Goal: Manage account settings

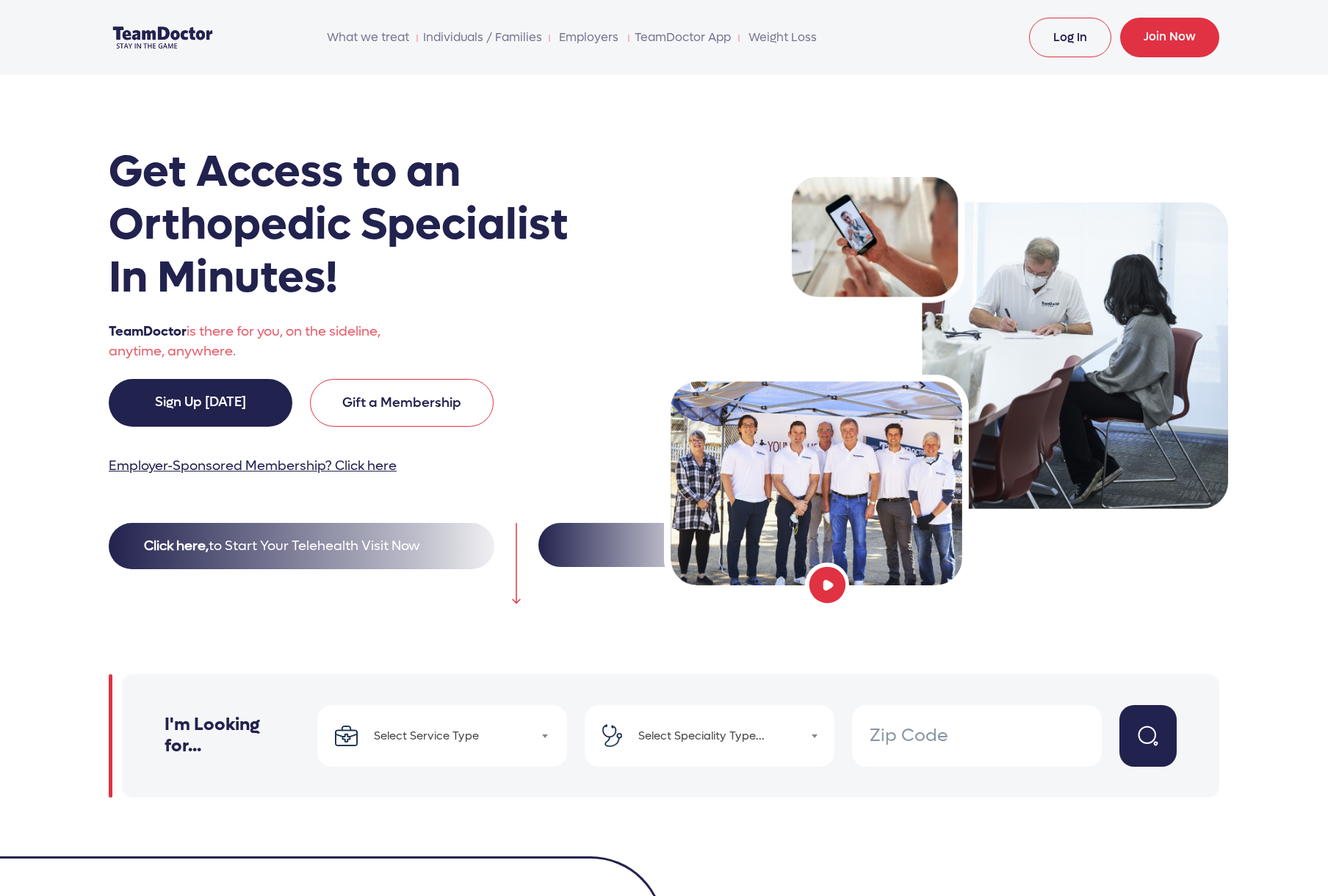
drag, startPoint x: 1101, startPoint y: 59, endPoint x: 1085, endPoint y: 45, distance: 21.3
click at [1090, 49] on nav "What we treat Urgent Care Chronic Care Preventive Care Individuals / Families E…" at bounding box center [664, 38] width 1110 height 75
click at [1084, 46] on link "Log In" at bounding box center [1070, 37] width 82 height 39
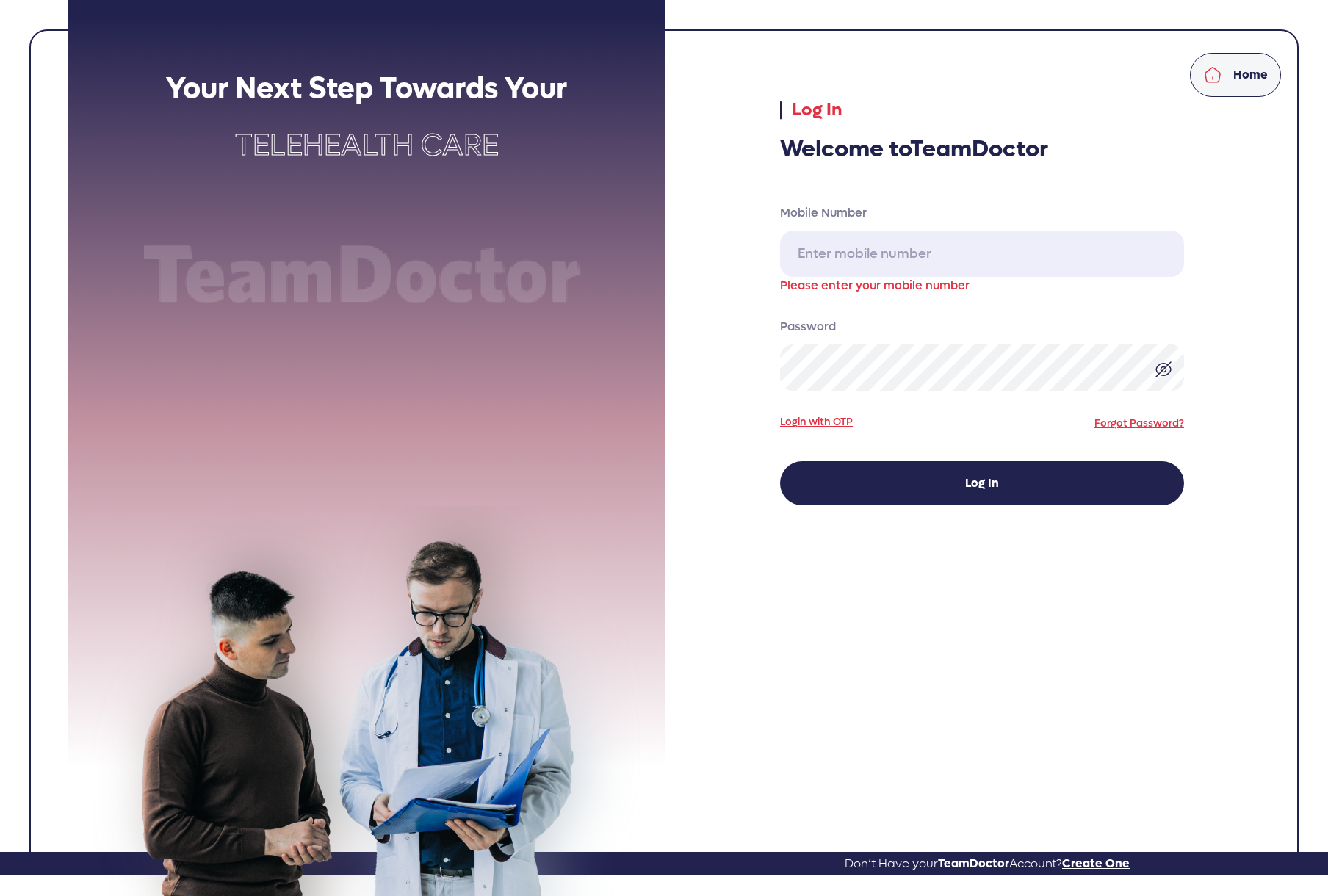
click at [1172, 256] on span at bounding box center [1176, 254] width 12 height 12
click at [910, 253] on input "Mobile Number" at bounding box center [982, 253] width 404 height 46
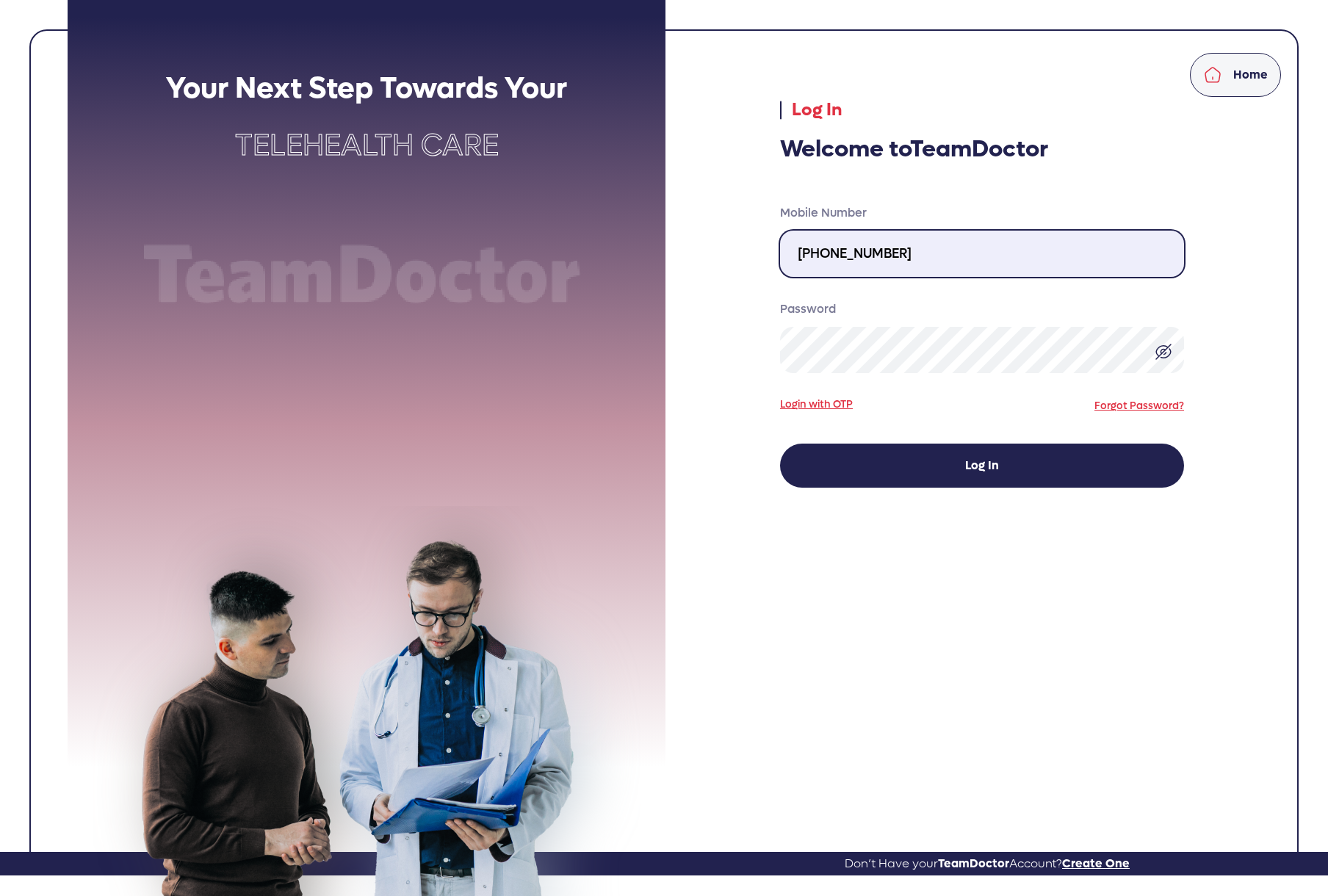
type input "310-770-5512"
click at [1162, 353] on img at bounding box center [1163, 351] width 18 height 18
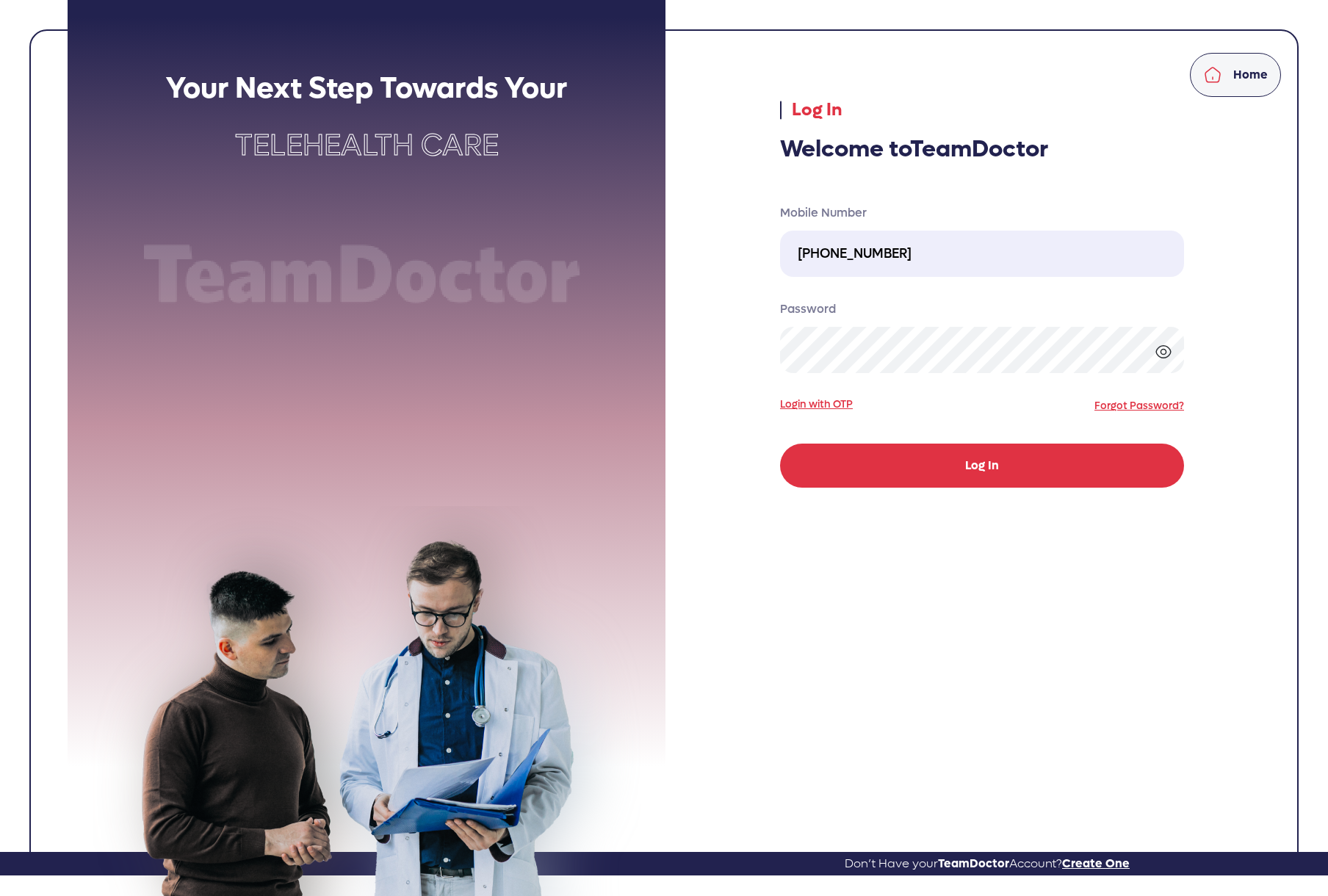
click at [967, 478] on button "Log In" at bounding box center [982, 465] width 404 height 44
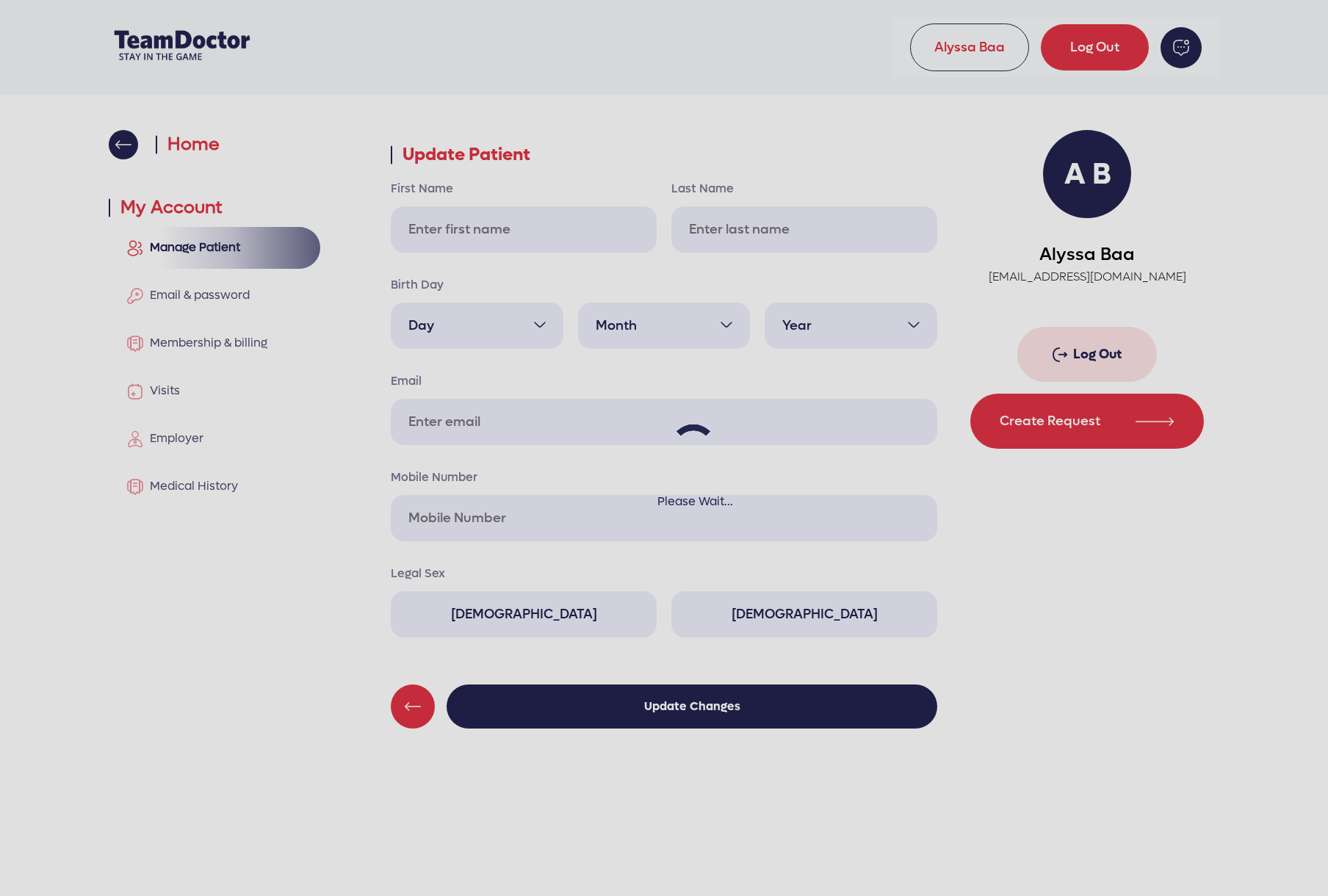
type input "Alyssa"
type input "Ba"
select select "15"
select select "9"
select select "1971"
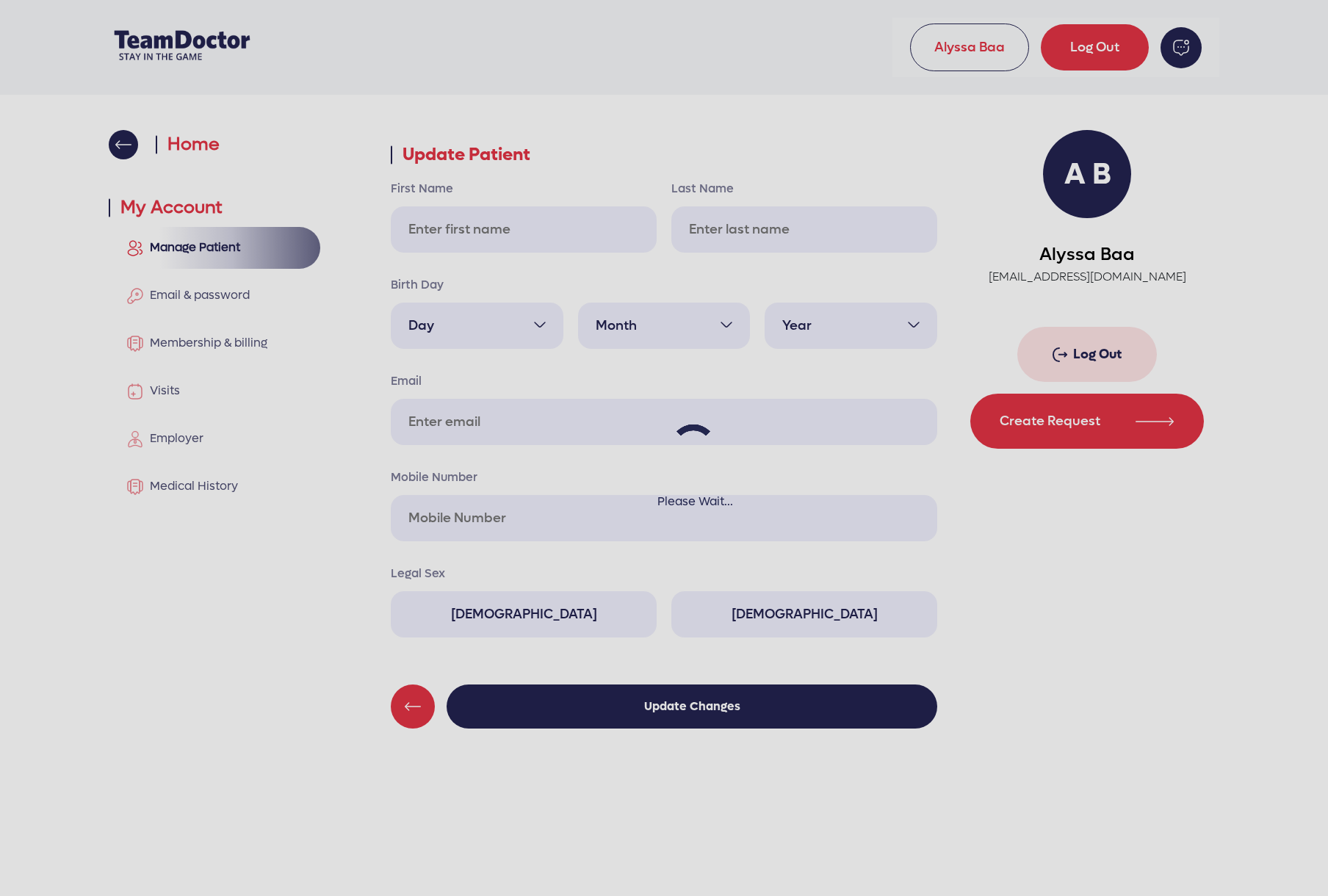
type input "[EMAIL_ADDRESS][DOMAIN_NAME]"
type input "3107705512"
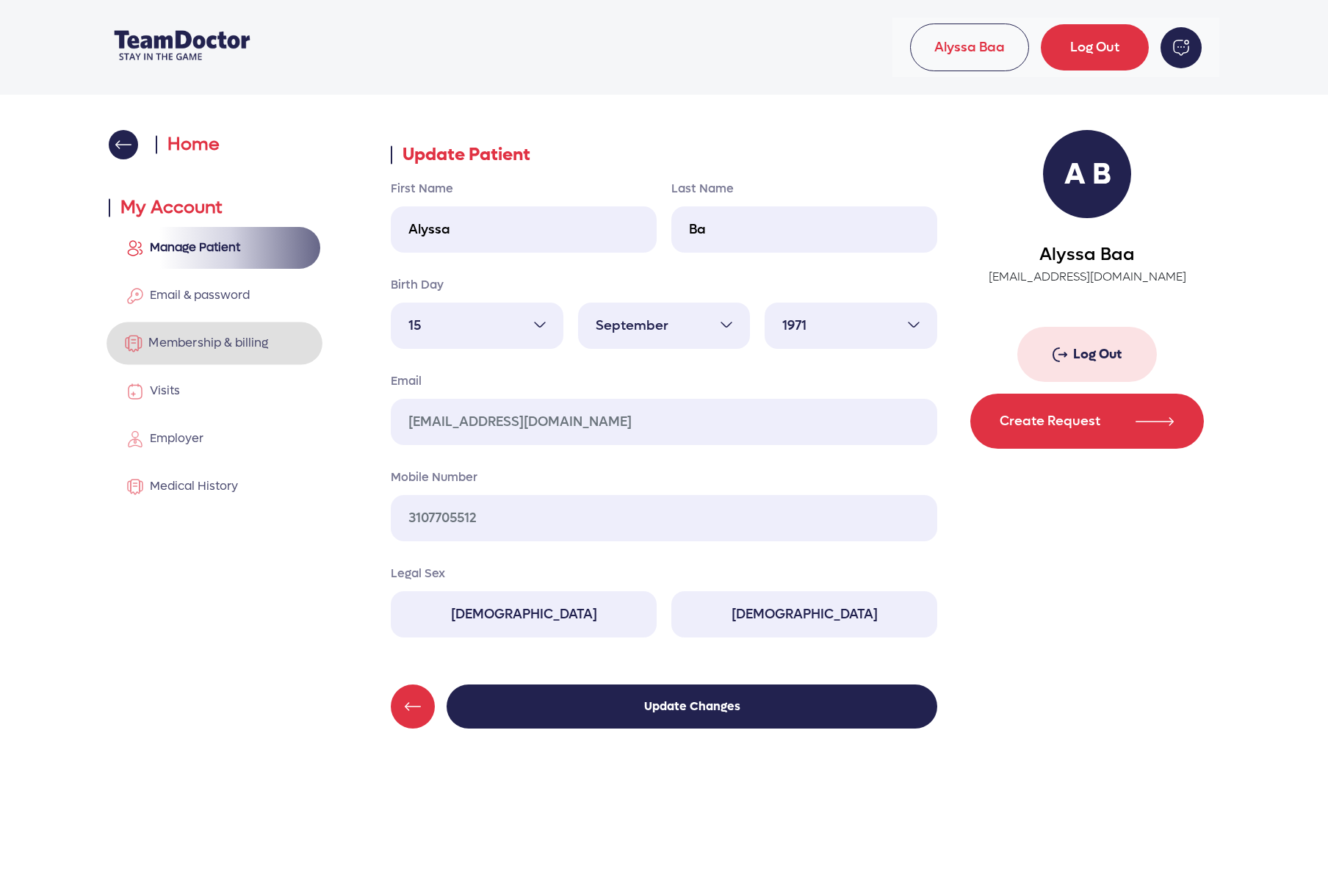
click at [206, 346] on span "Membership & billing" at bounding box center [205, 342] width 126 height 15
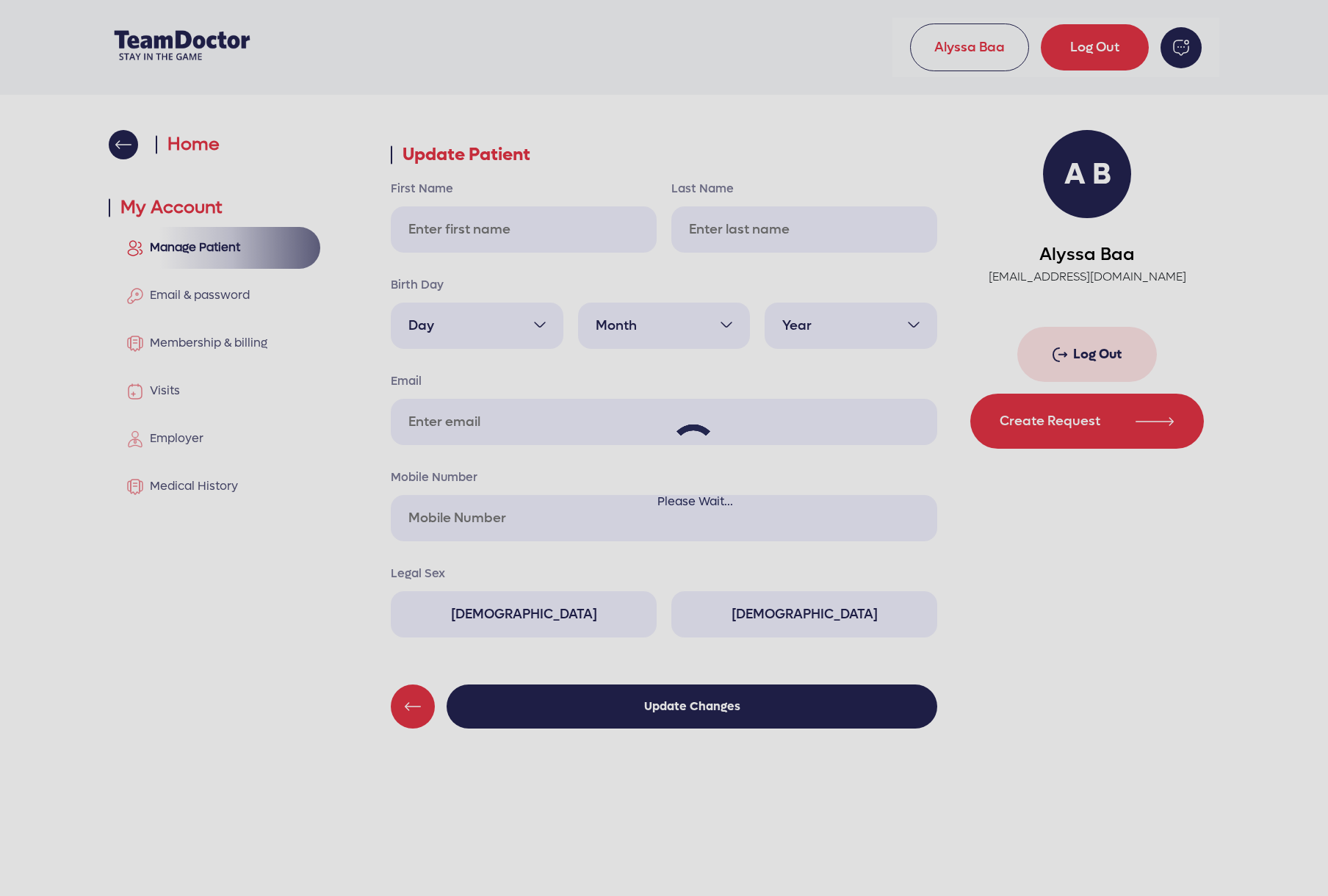
type input "Alyssa"
type input "Ba"
select select "15"
select select "9"
select select "1971"
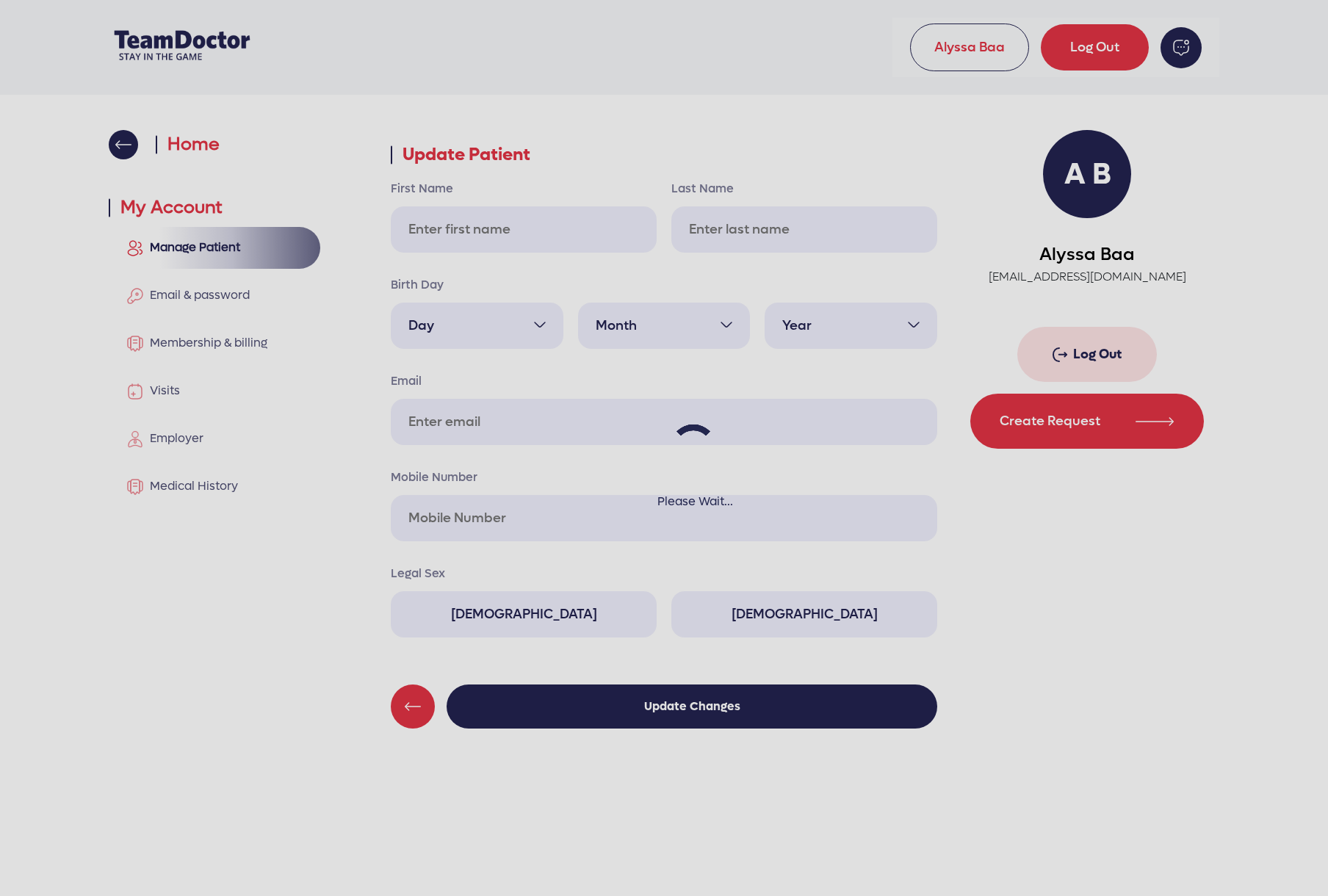
type input "[EMAIL_ADDRESS][DOMAIN_NAME]"
type input "3107705512"
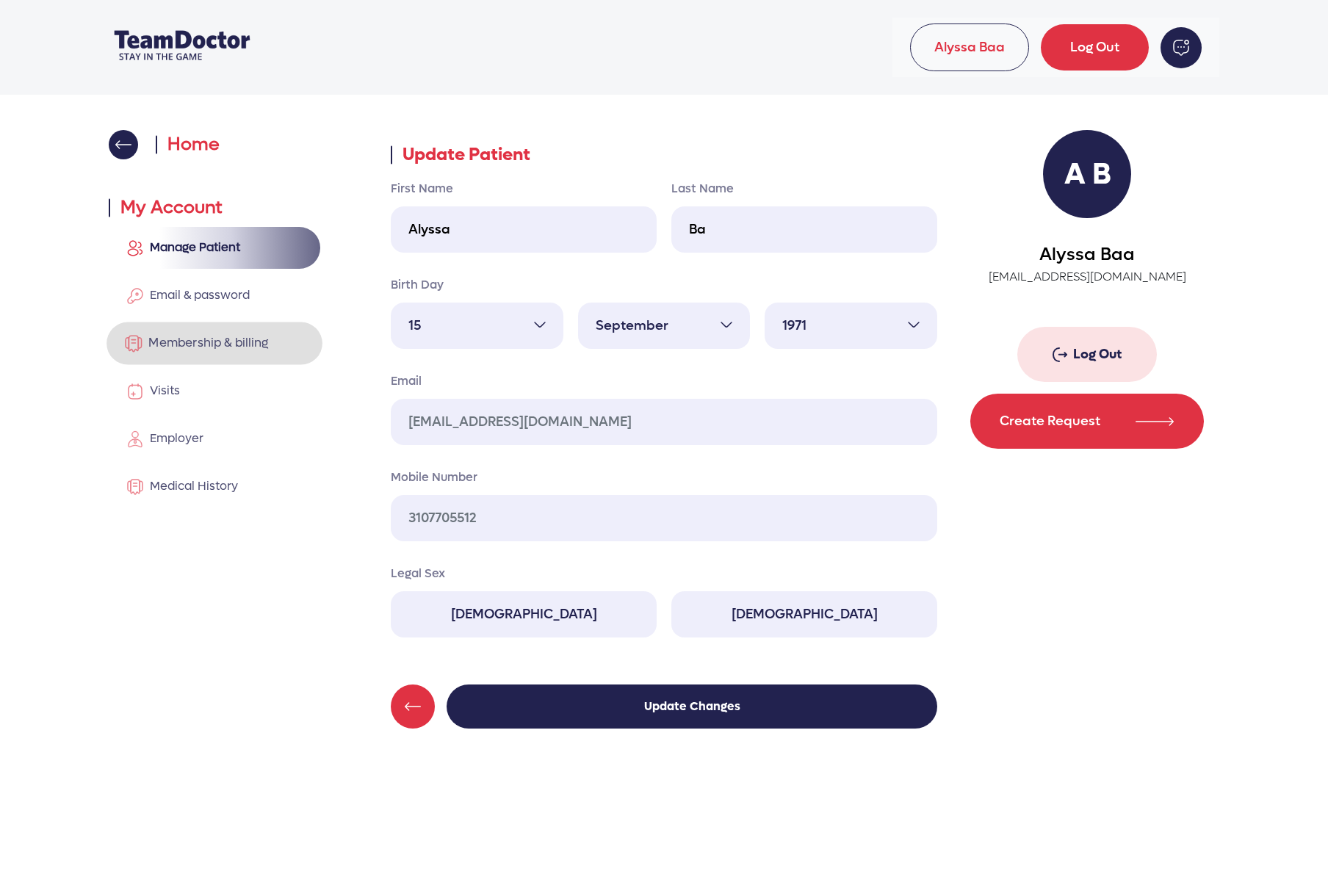
click at [213, 354] on link "Membership & billing" at bounding box center [214, 343] width 216 height 43
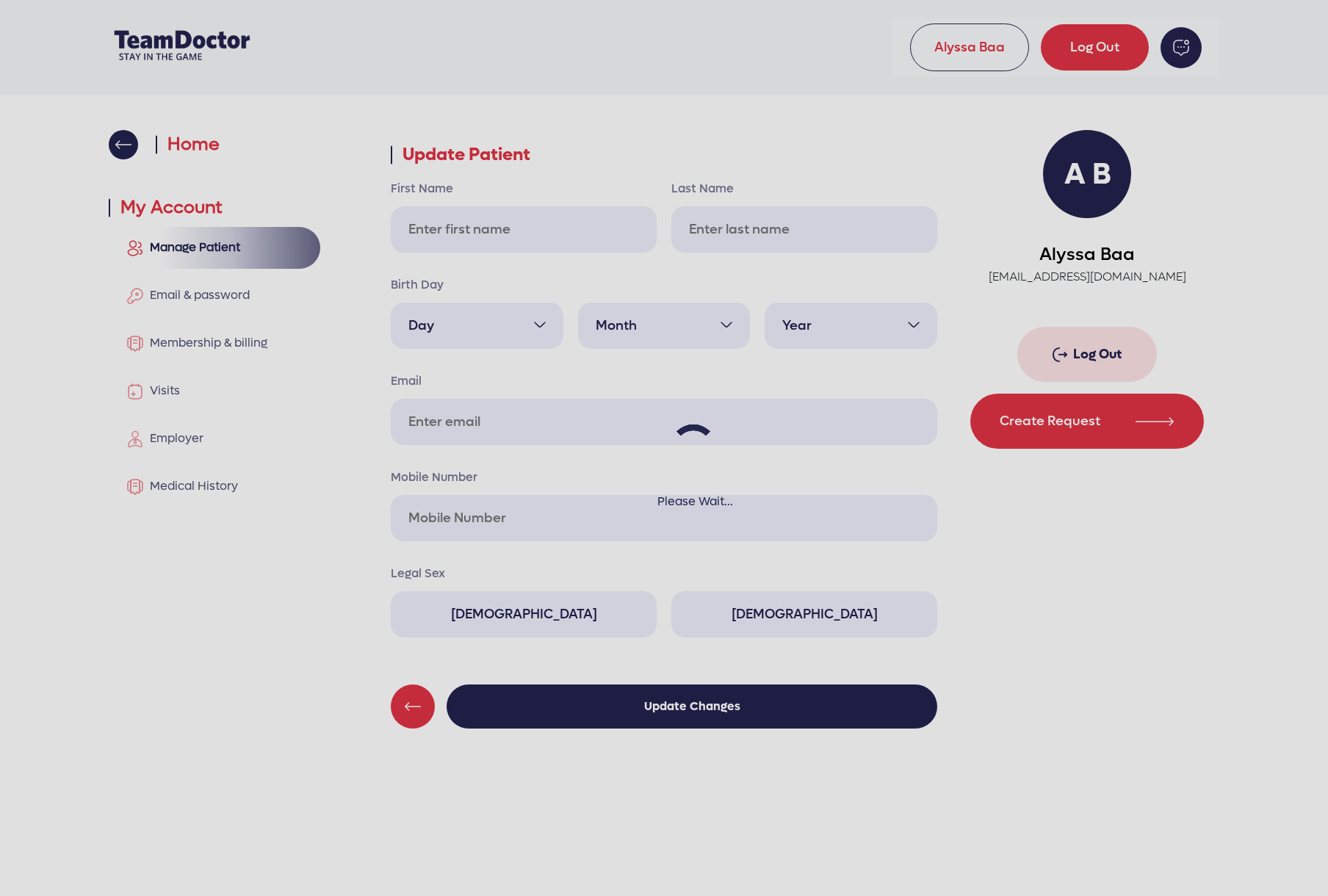
type input "Alyssa"
type input "Ba"
select select "15"
select select "9"
select select "1971"
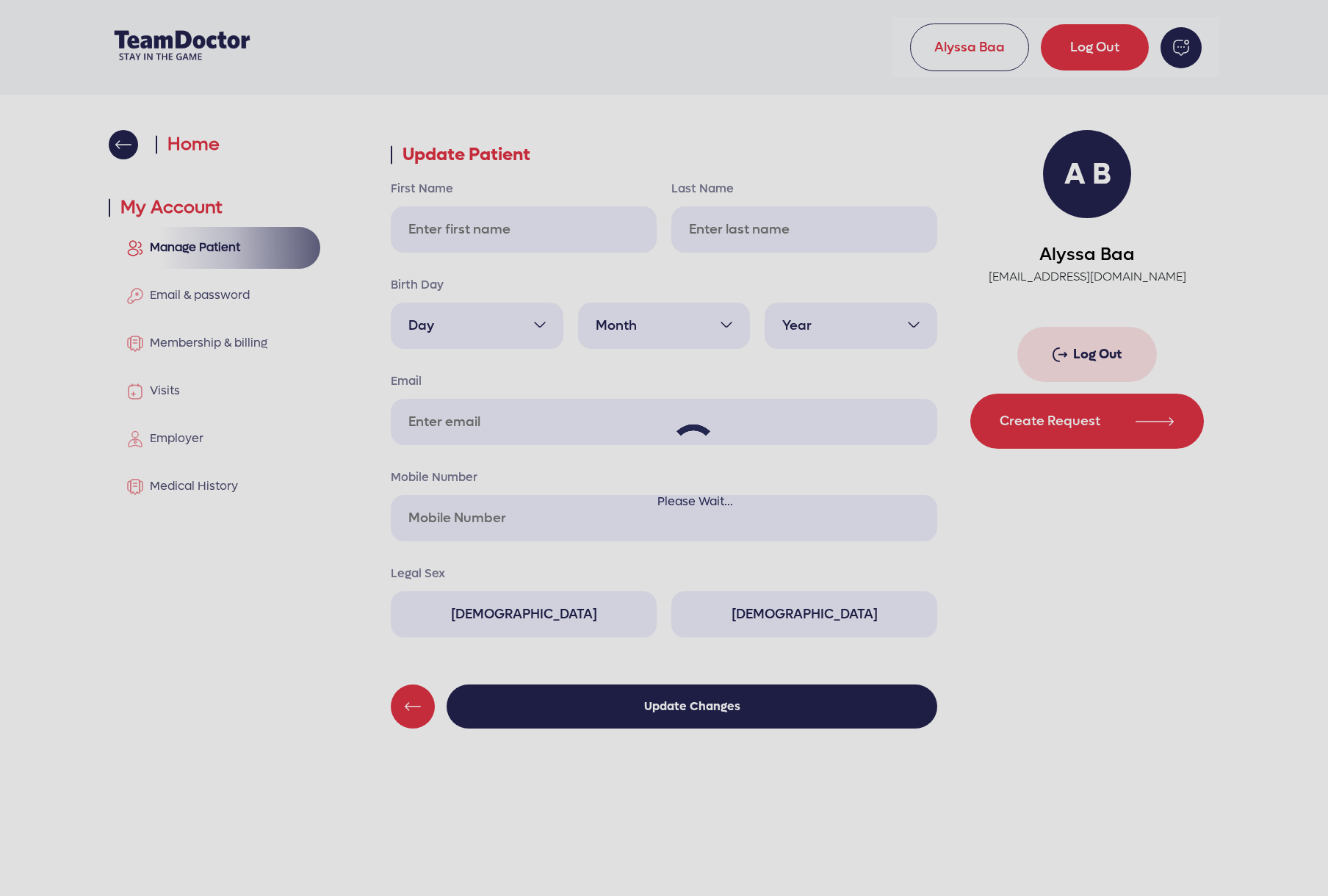
type input "[EMAIL_ADDRESS][DOMAIN_NAME]"
type input "3107705512"
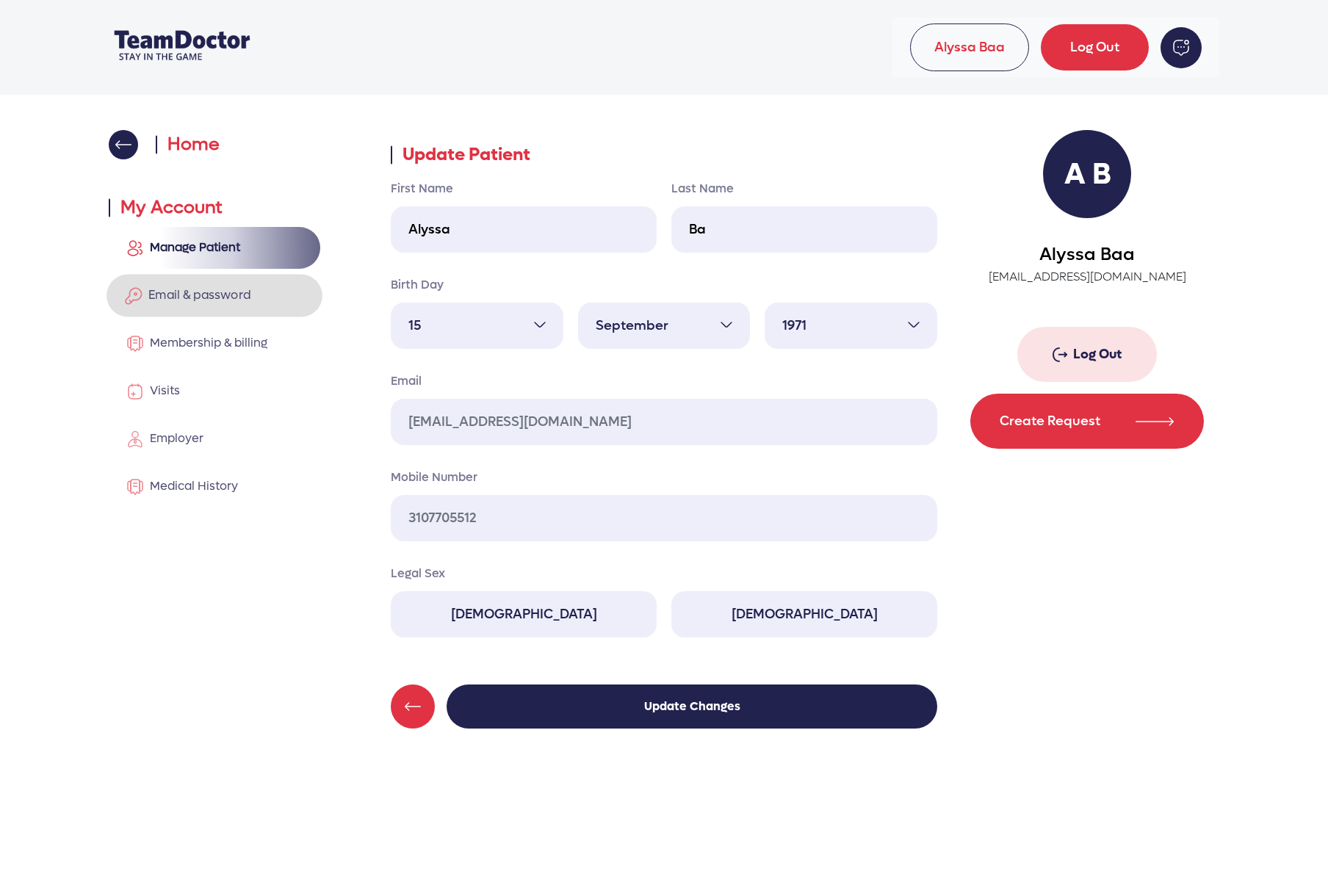
click at [222, 309] on link "Email & password" at bounding box center [214, 294] width 216 height 43
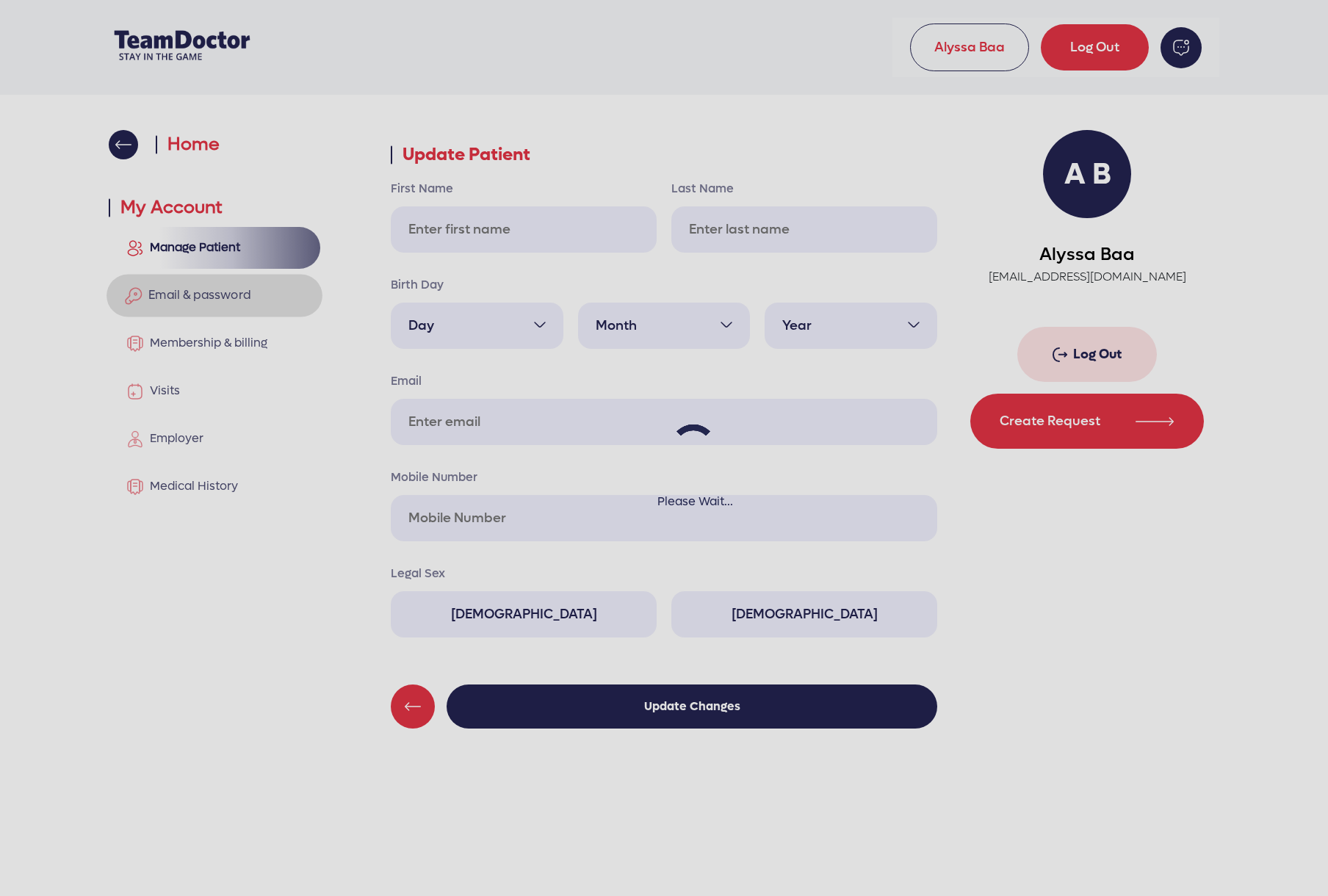
type input "Alyssa"
type input "Ba"
select select "15"
select select "9"
select select "1971"
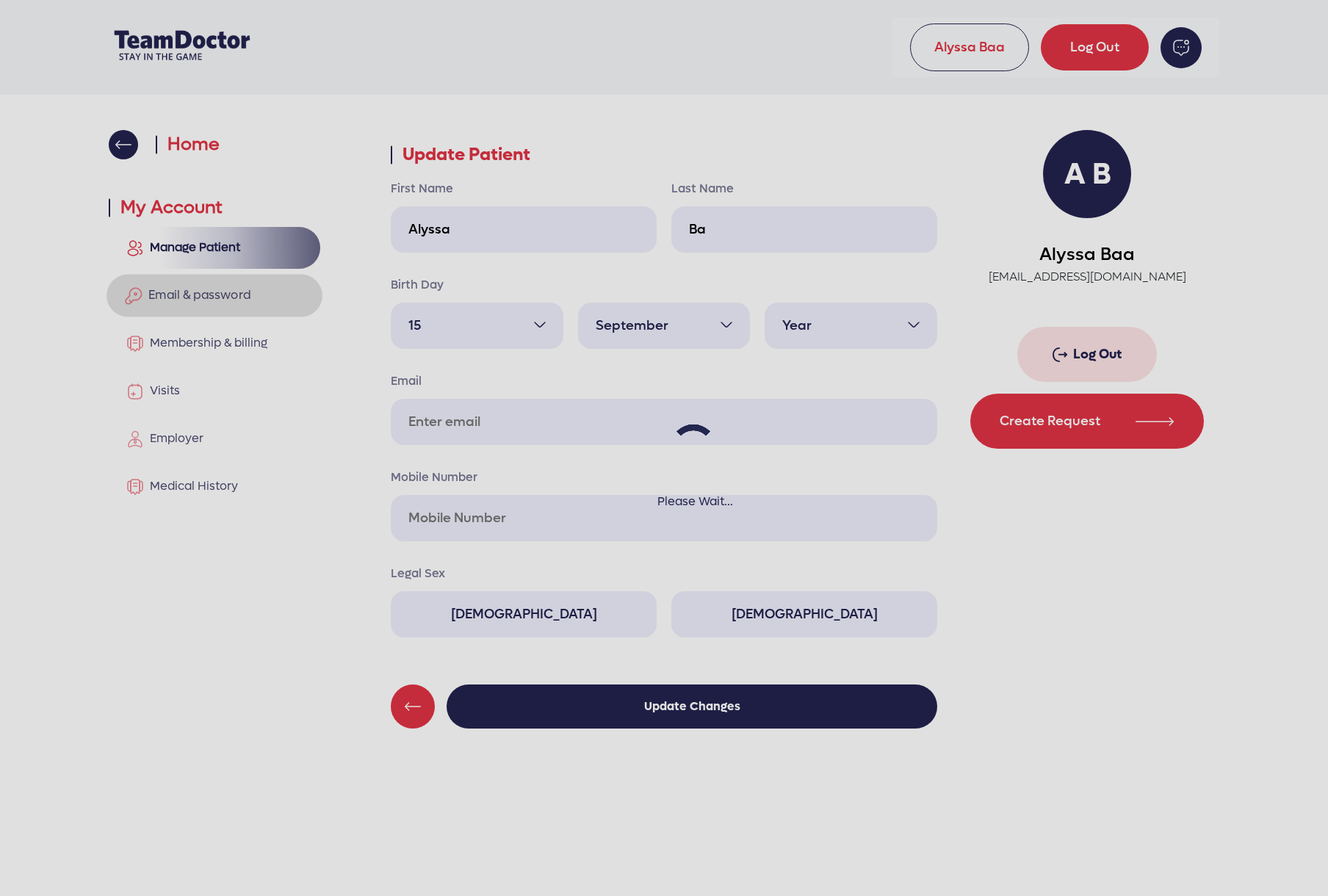
type input "[EMAIL_ADDRESS][DOMAIN_NAME]"
type input "3107705512"
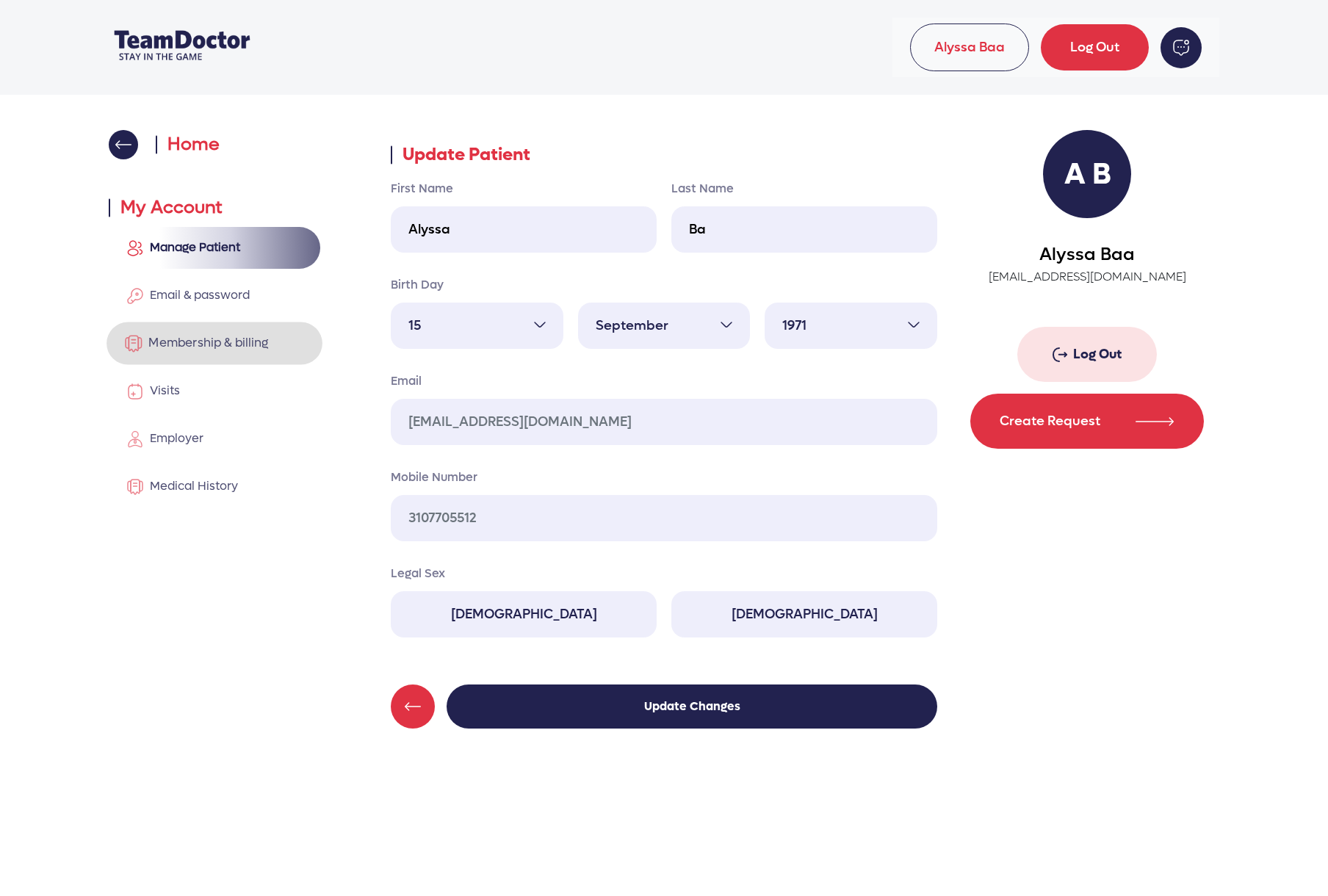
click at [192, 347] on span "Membership & billing" at bounding box center [205, 342] width 126 height 15
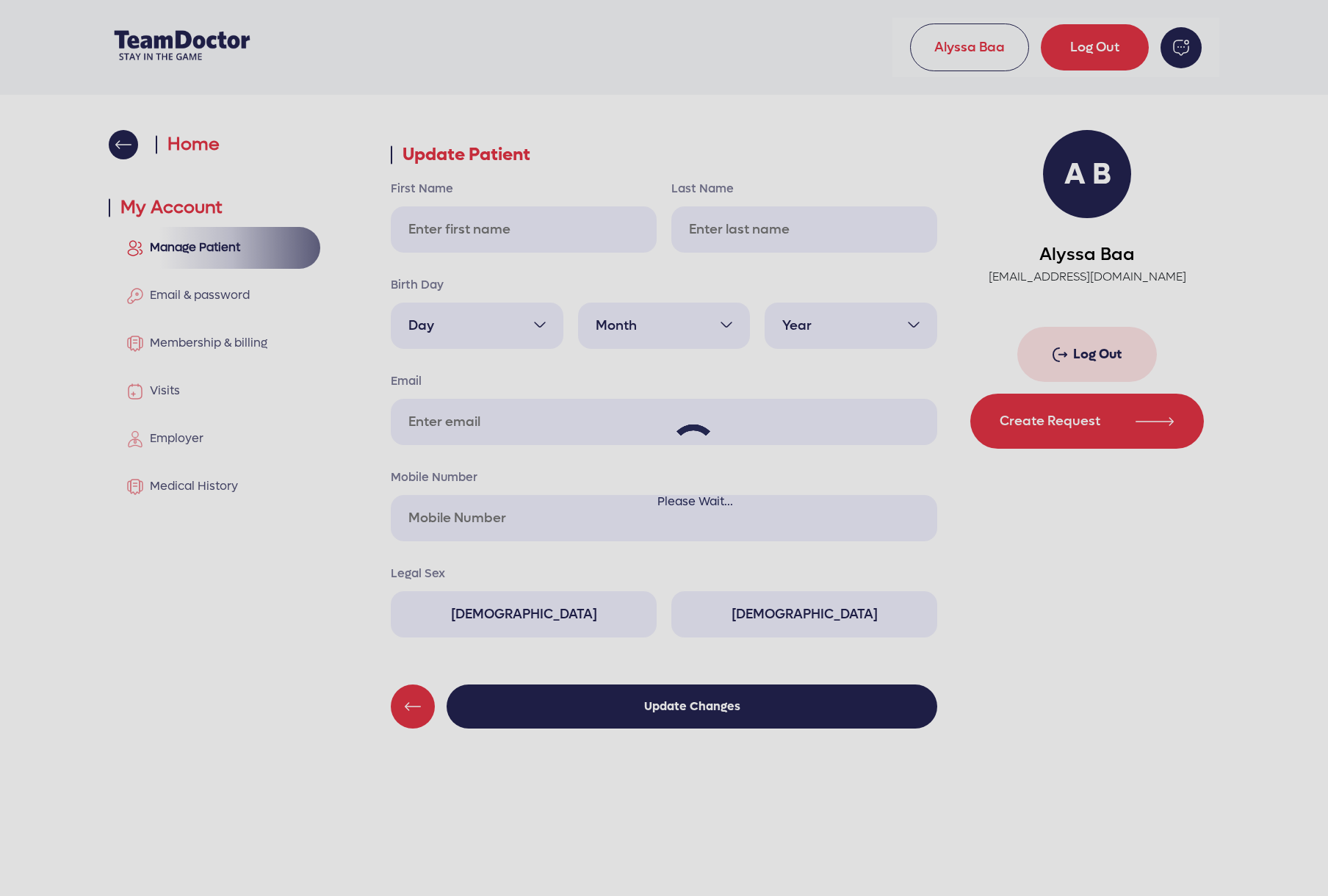
type input "Alyssa"
type input "Ba"
select select "15"
select select "9"
select select "1971"
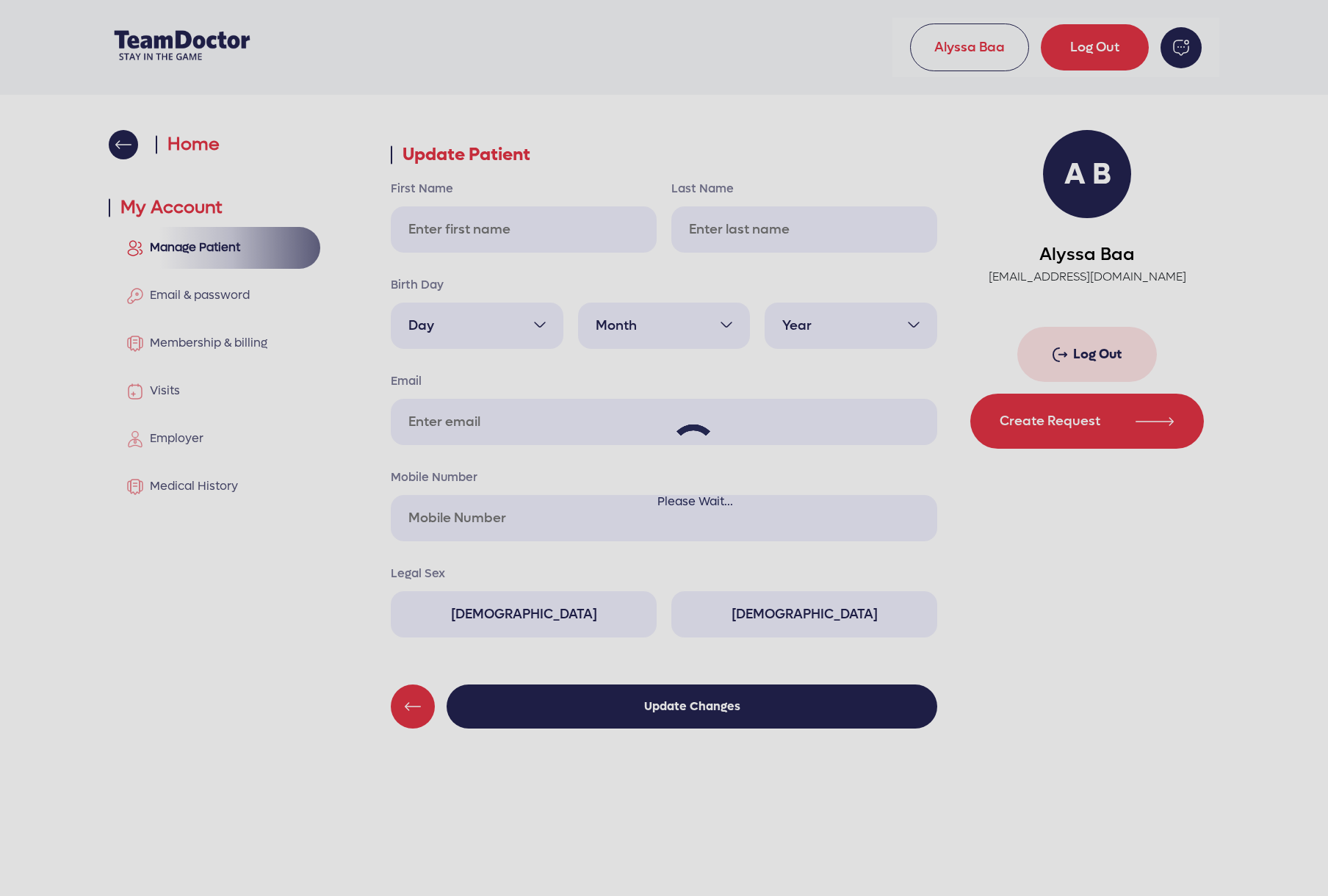
type input "[EMAIL_ADDRESS][DOMAIN_NAME]"
type input "3107705512"
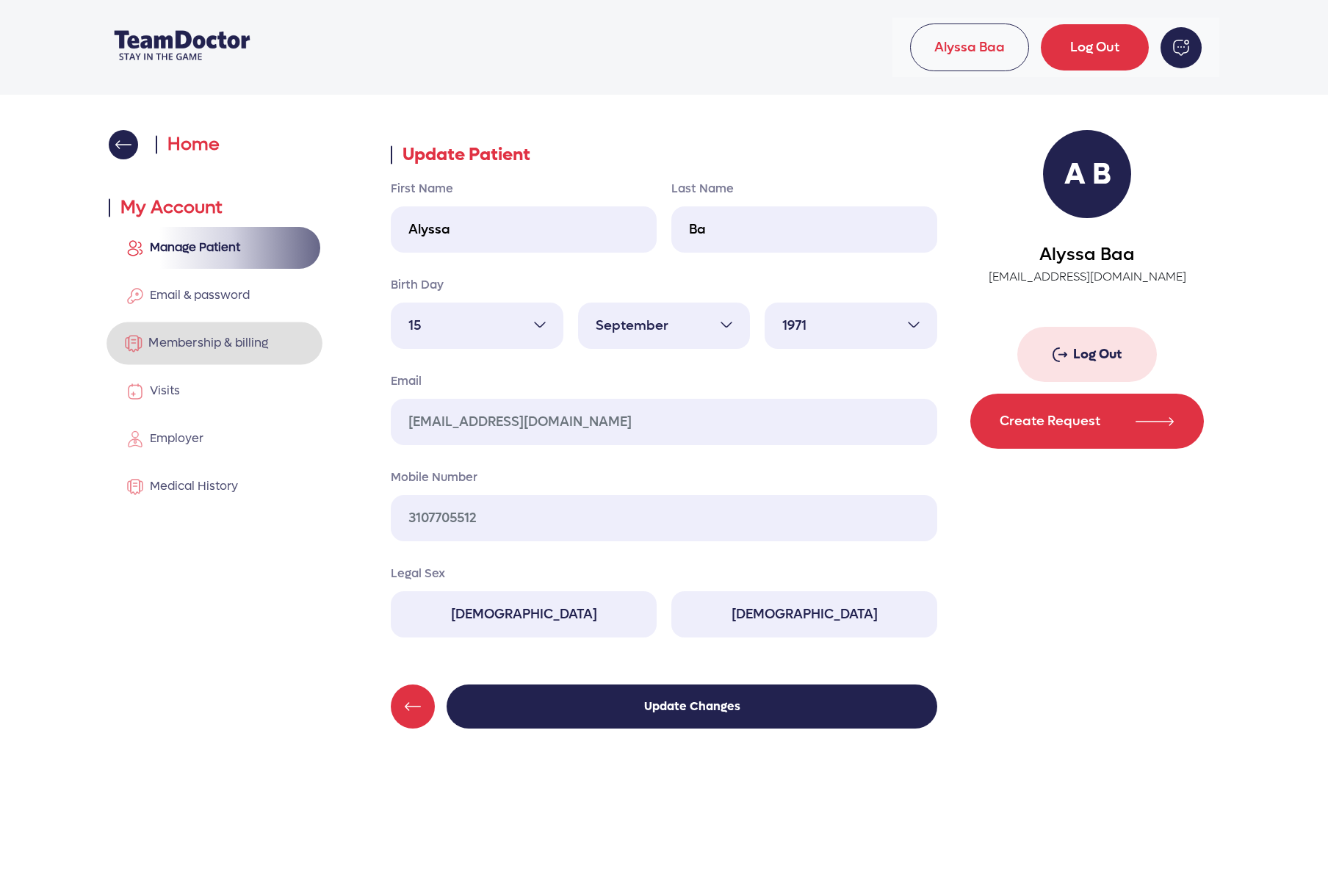
click at [171, 341] on span "Membership & billing" at bounding box center [205, 342] width 126 height 15
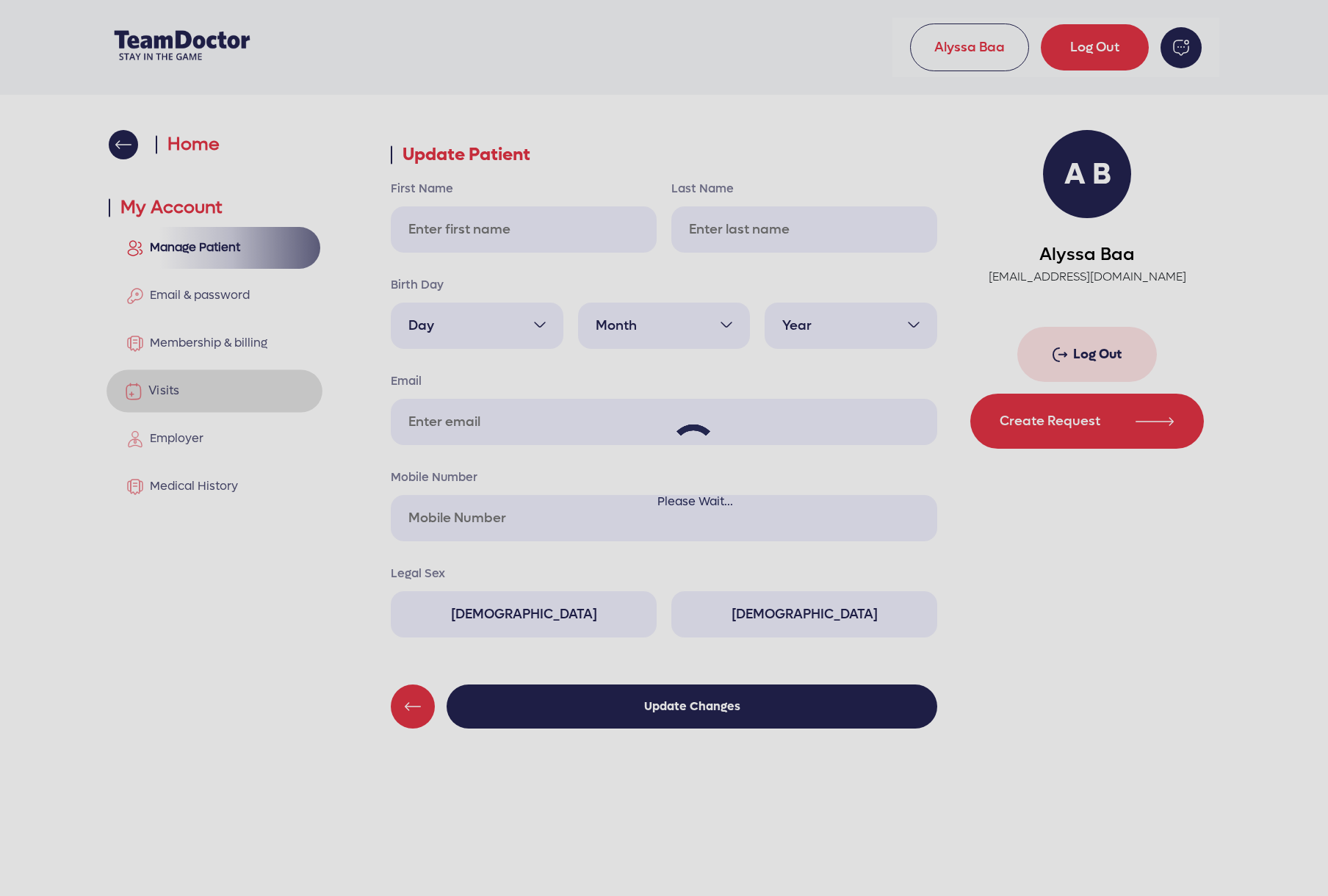
type input "Alyssa"
type input "Ba"
select select "15"
select select "9"
select select "1971"
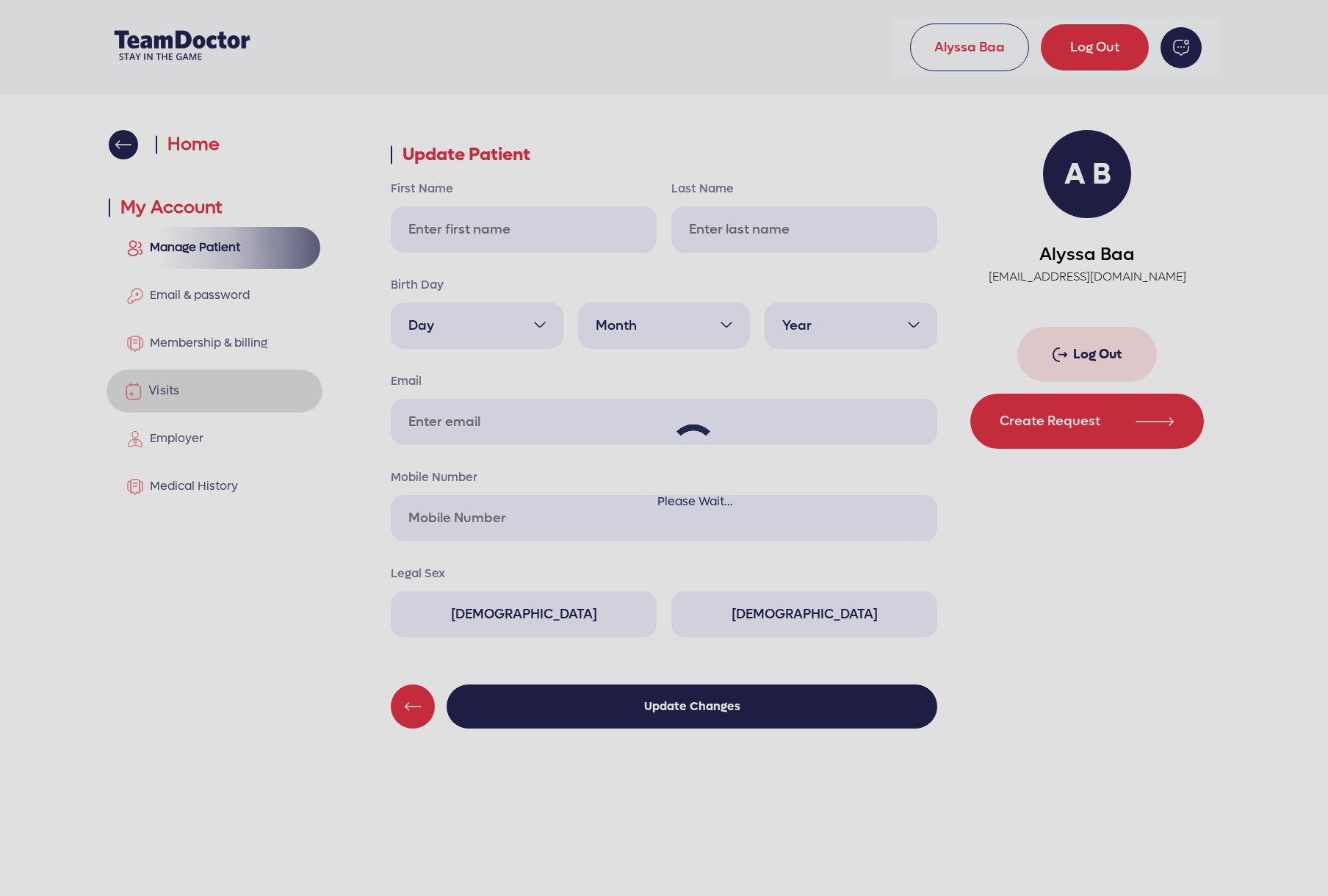
type input "[EMAIL_ADDRESS][DOMAIN_NAME]"
type input "3107705512"
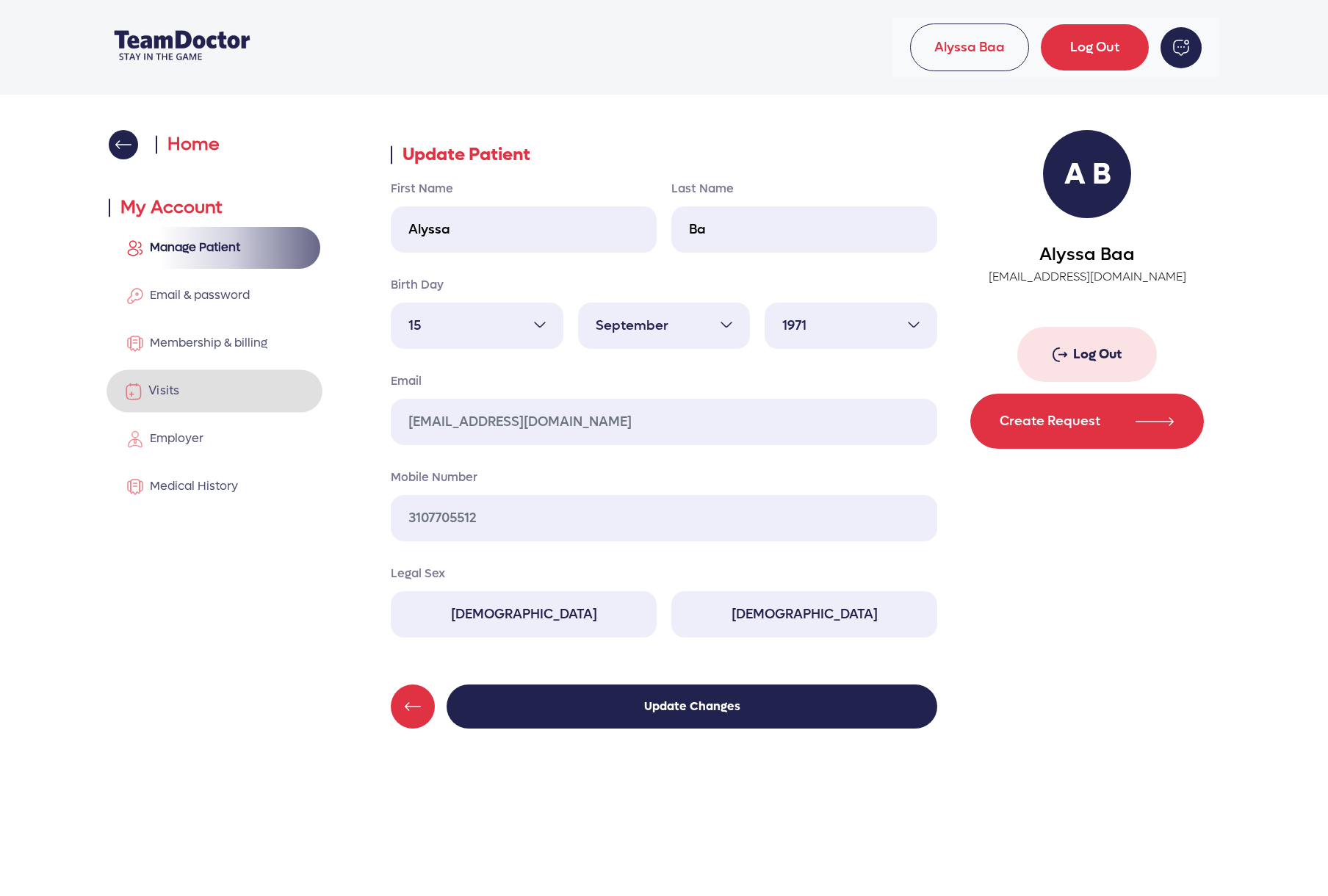
click at [145, 387] on span "Visits" at bounding box center [161, 390] width 37 height 15
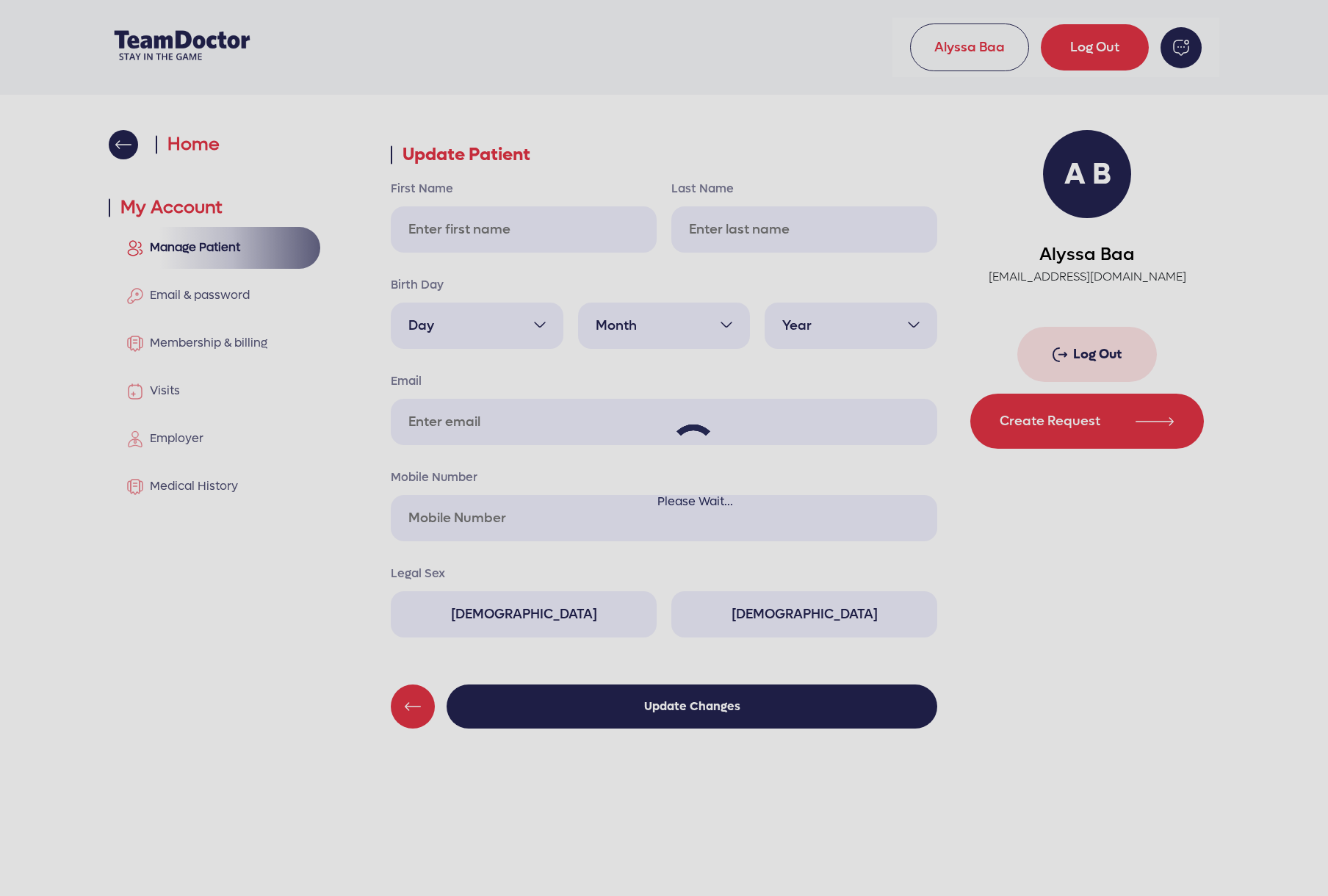
type input "Alyssa"
type input "Ba"
select select "15"
select select "9"
select select "1971"
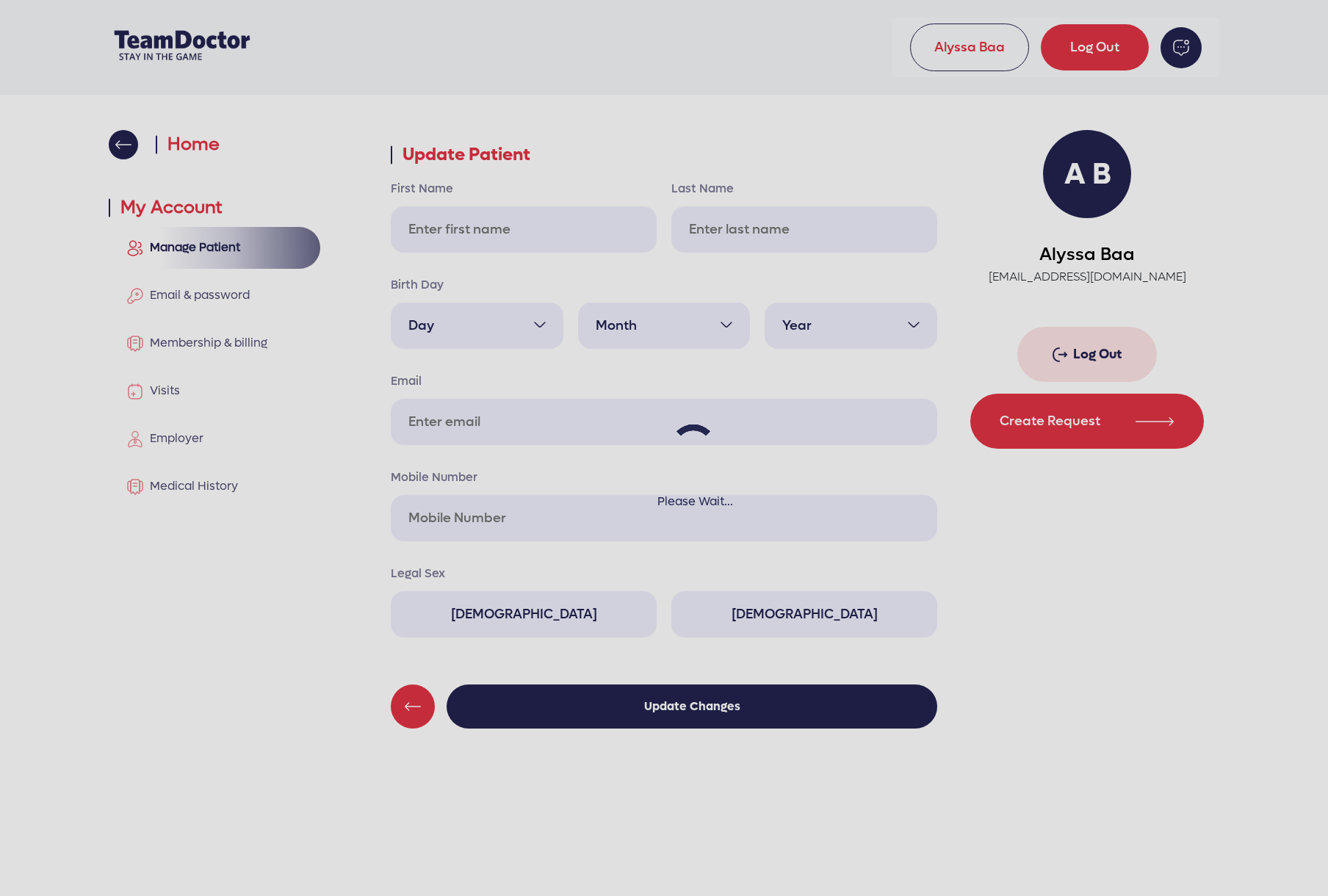
type input "[EMAIL_ADDRESS][DOMAIN_NAME]"
type input "3107705512"
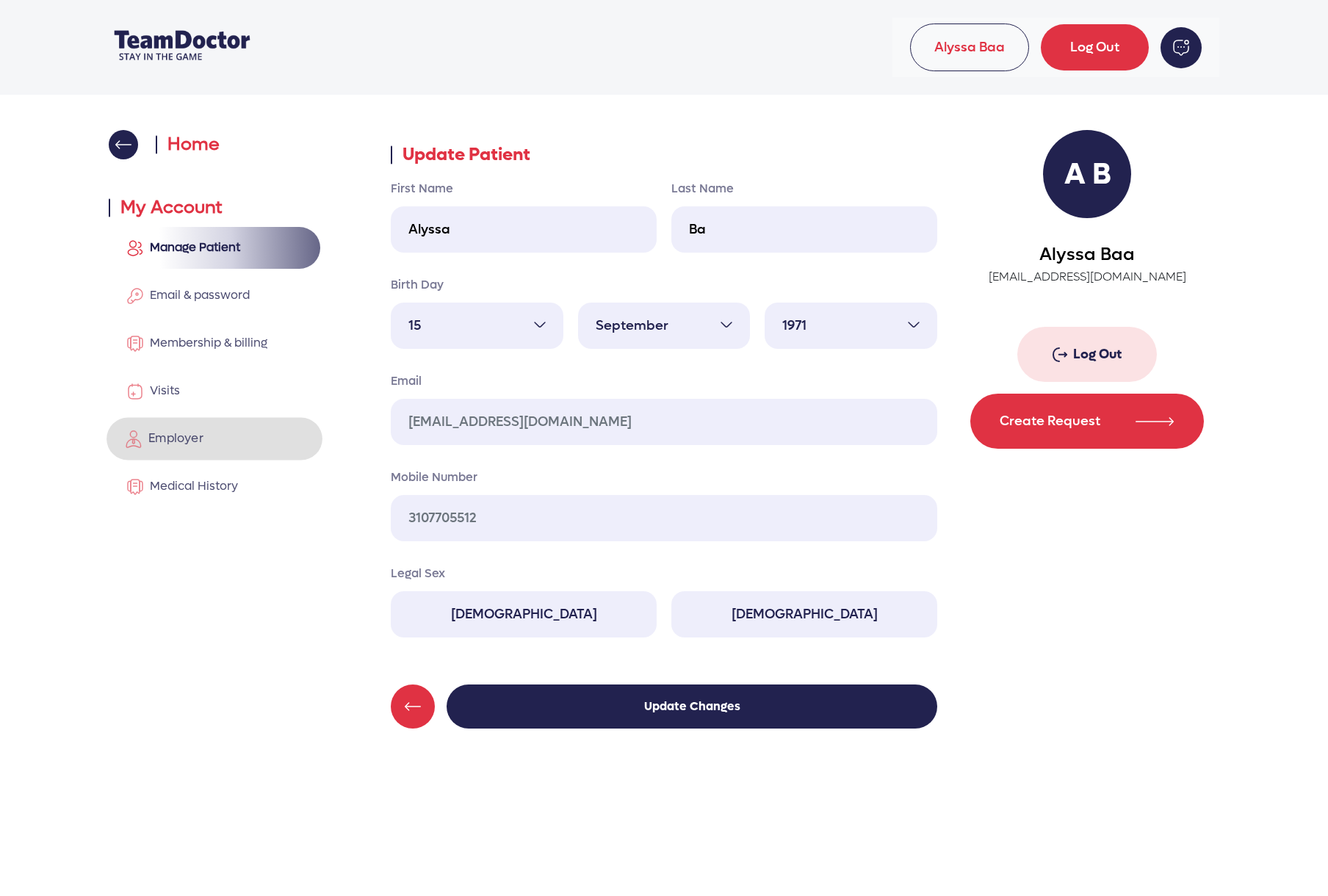
click at [166, 437] on span "Employer" at bounding box center [172, 438] width 61 height 15
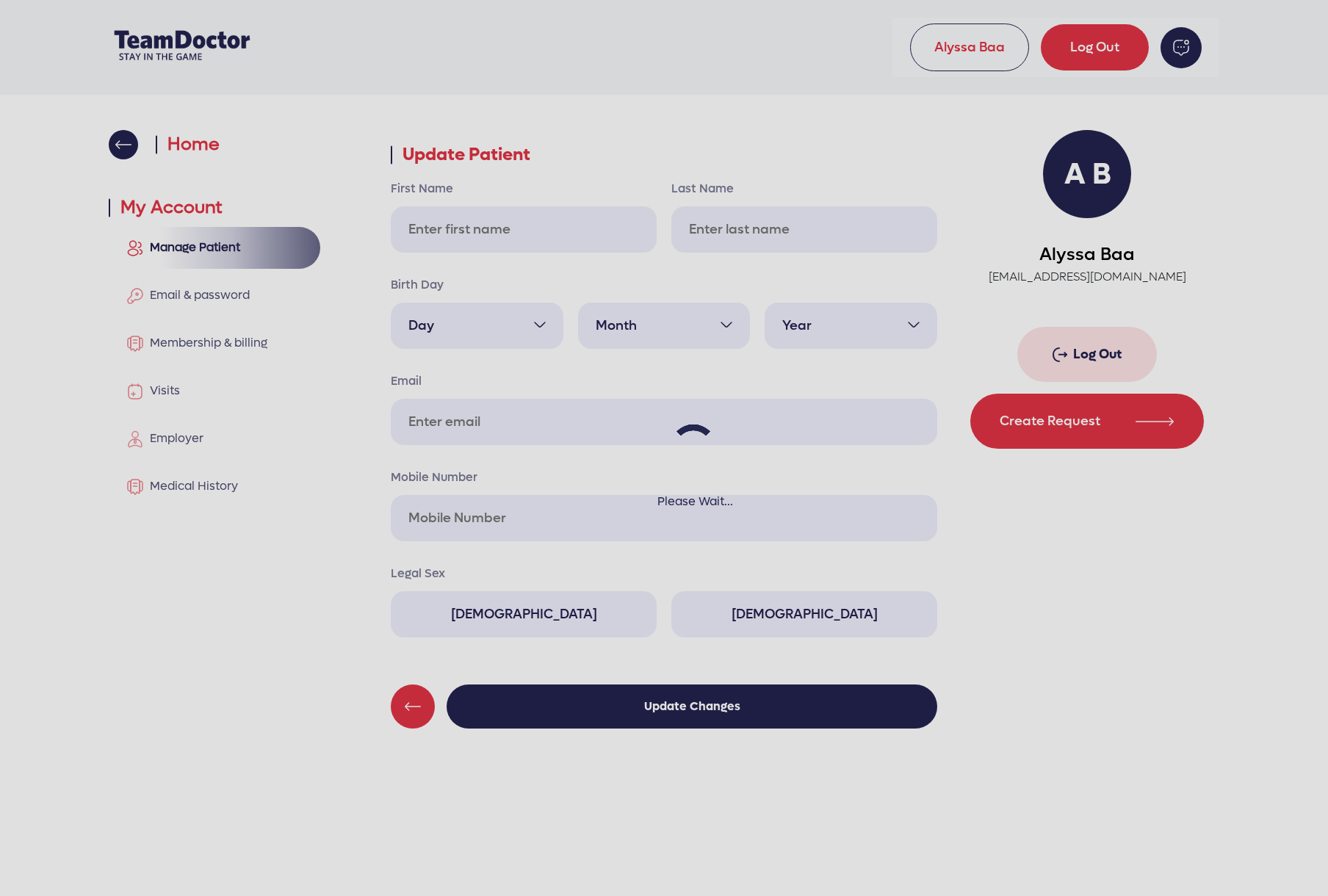
type input "Alyssa"
type input "Ba"
select select "15"
select select "9"
select select "1971"
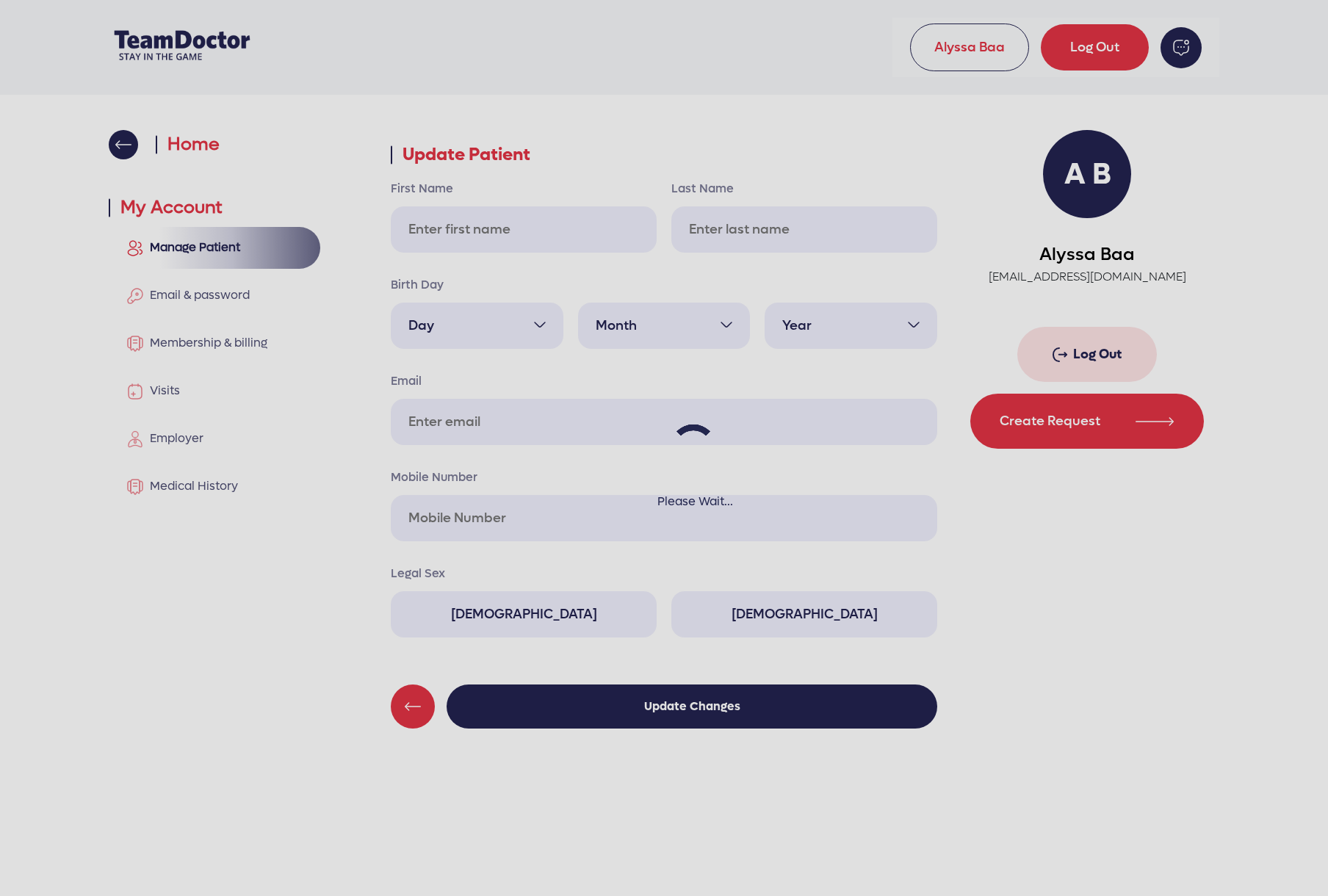
type input "[EMAIL_ADDRESS][DOMAIN_NAME]"
type input "3107705512"
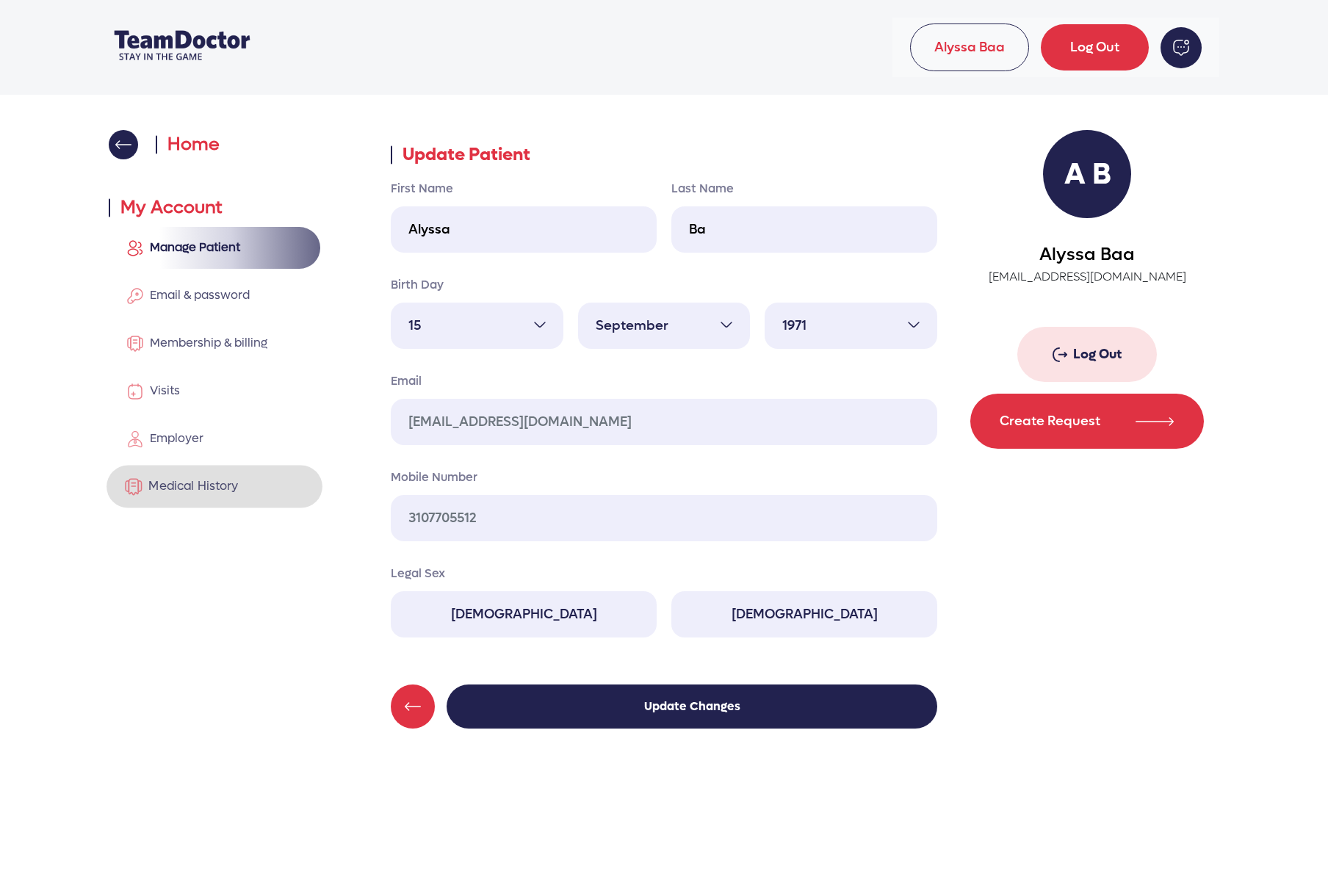
click at [204, 489] on span "Medical History" at bounding box center [190, 485] width 96 height 15
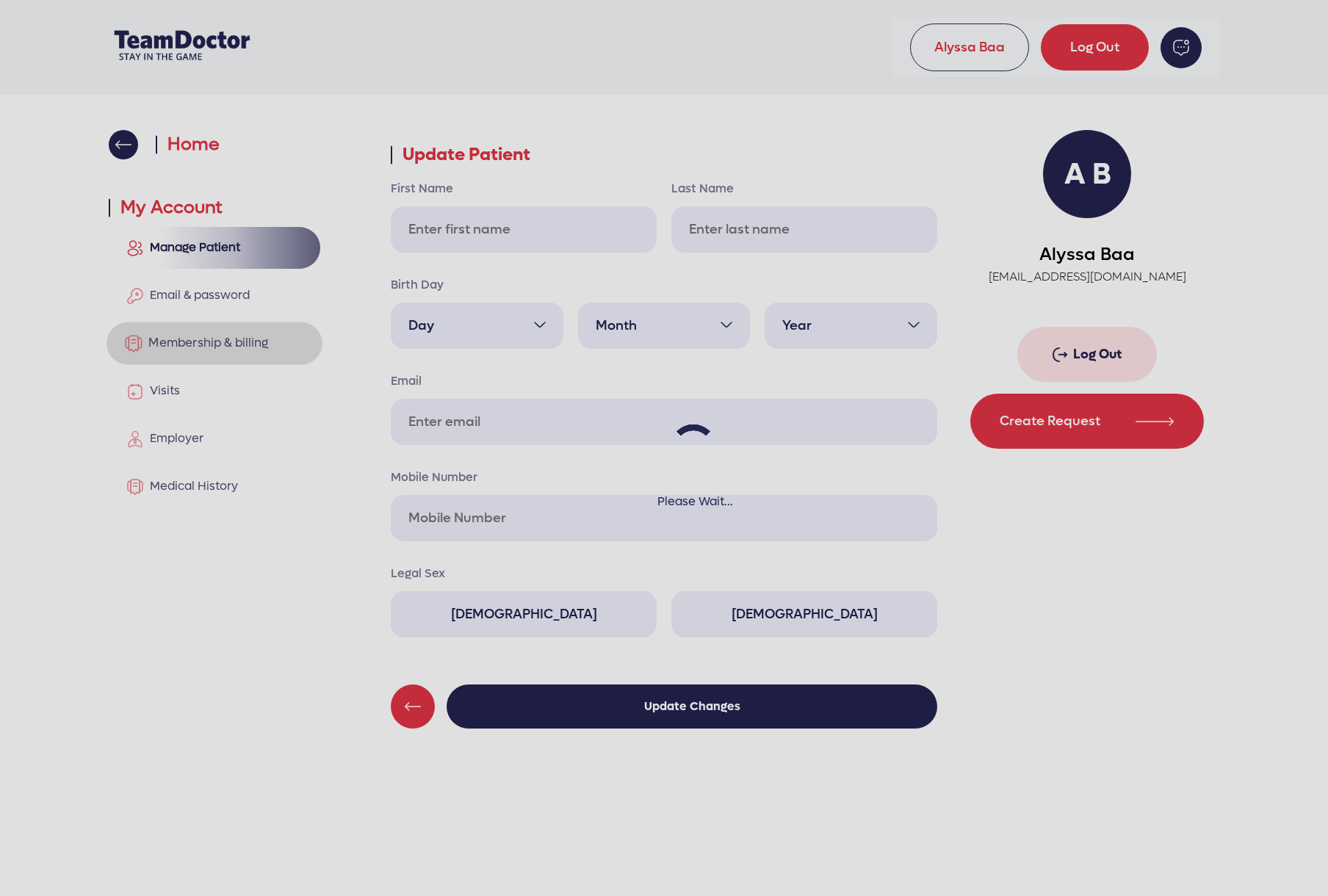
type input "Alyssa"
type input "Ba"
select select "15"
select select "9"
select select "1971"
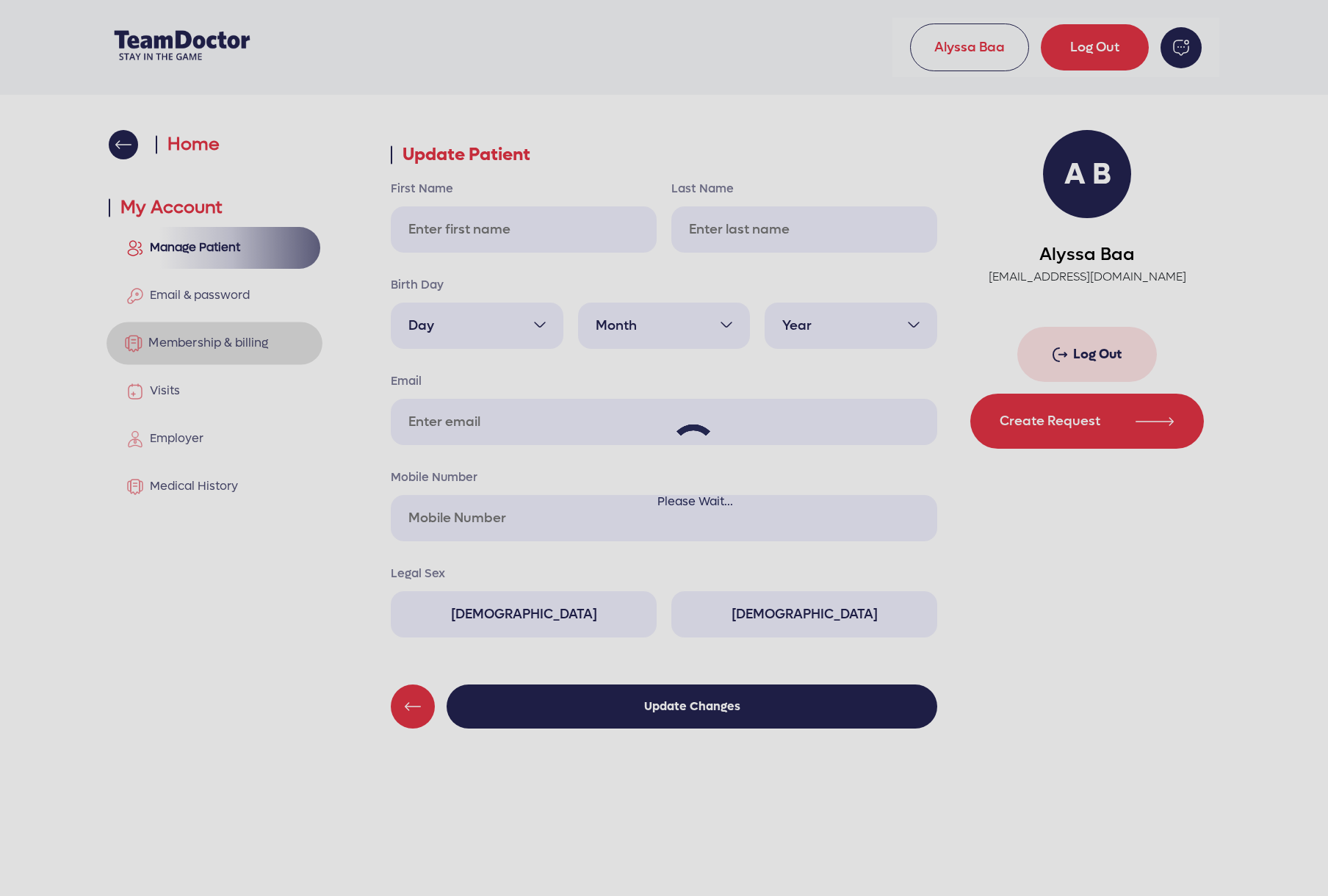
type input "[EMAIL_ADDRESS][DOMAIN_NAME]"
type input "3107705512"
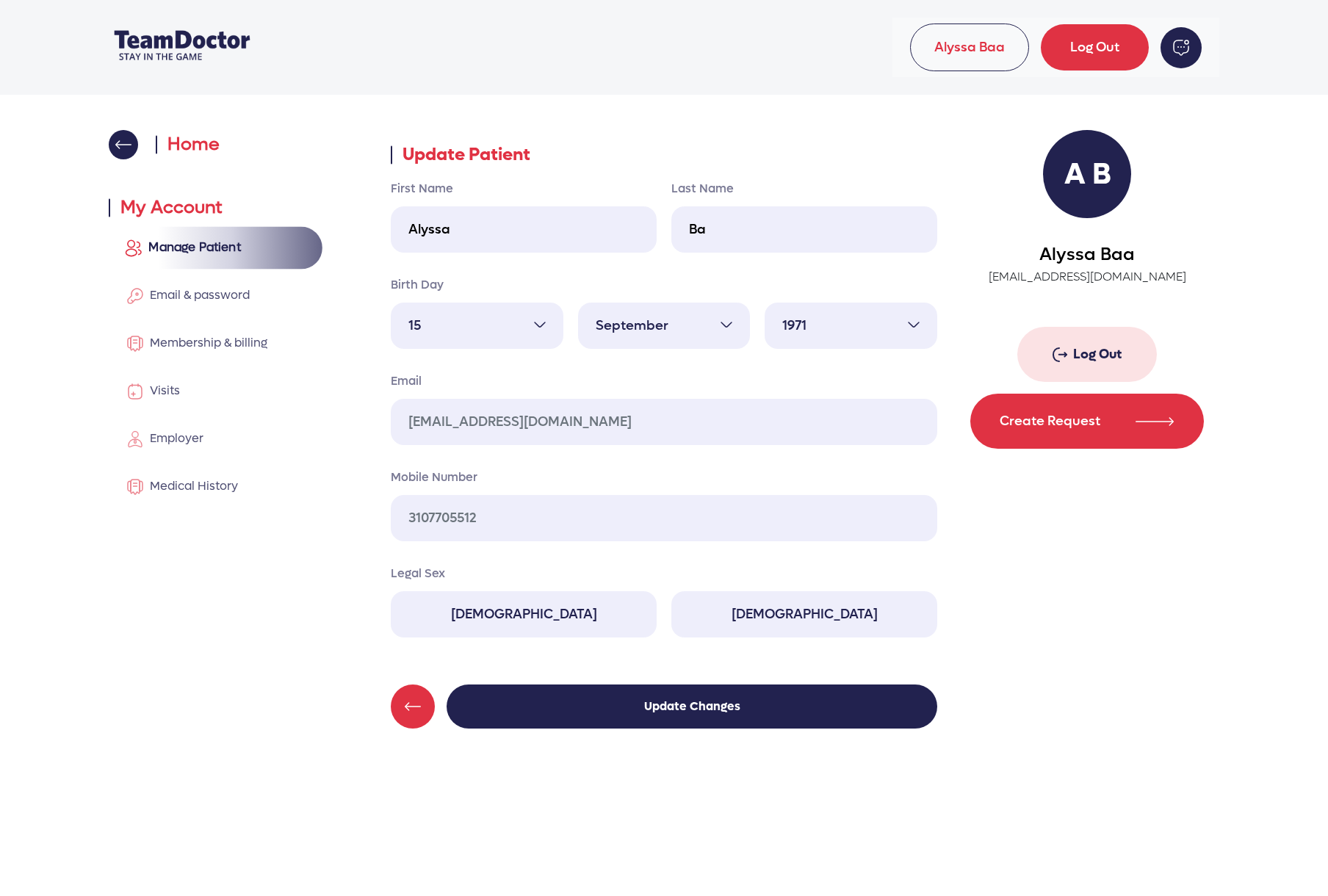
click at [228, 262] on link "Manage Patient" at bounding box center [214, 247] width 216 height 43
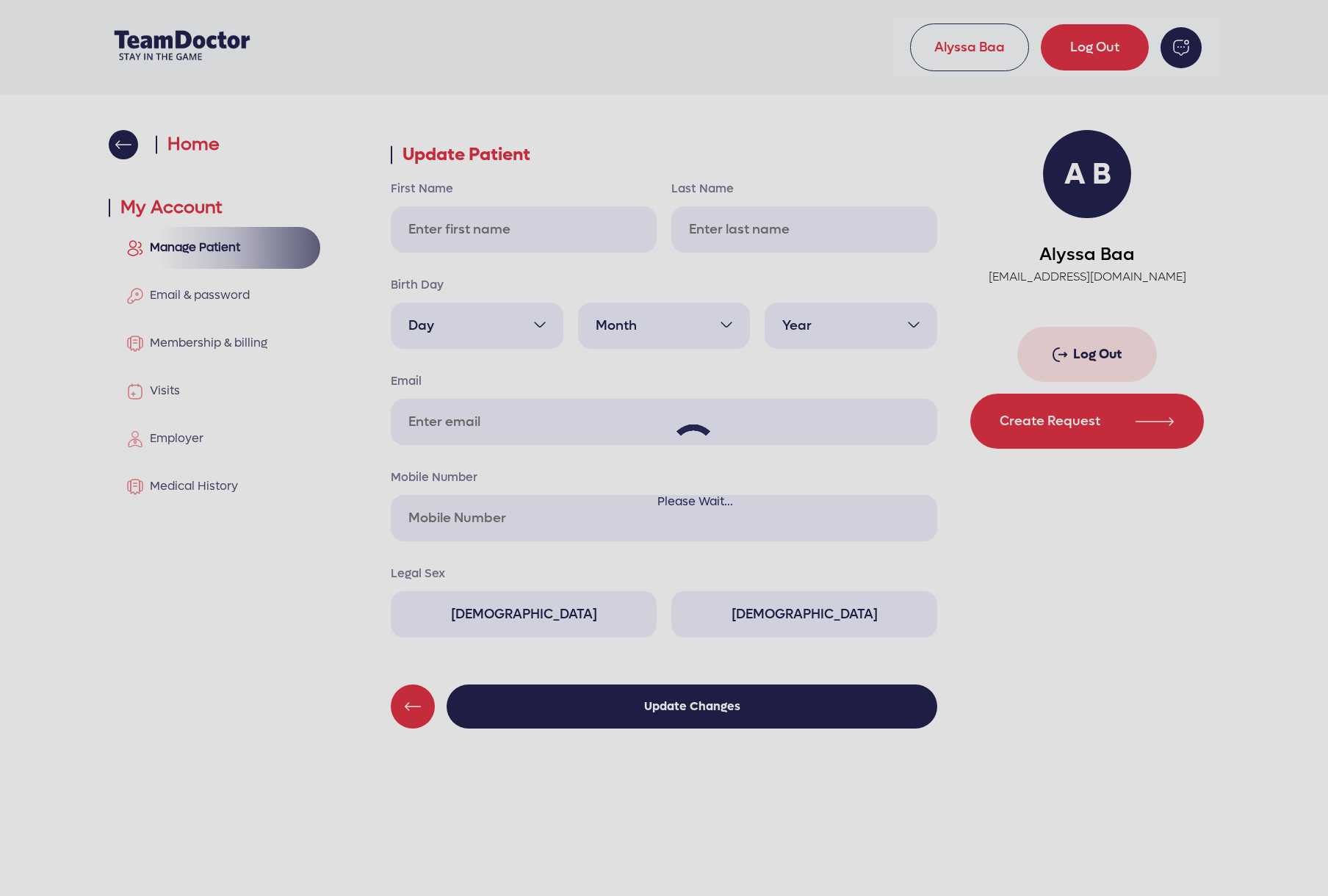
type input "Alyssa"
type input "Ba"
select select "15"
select select "9"
select select "1971"
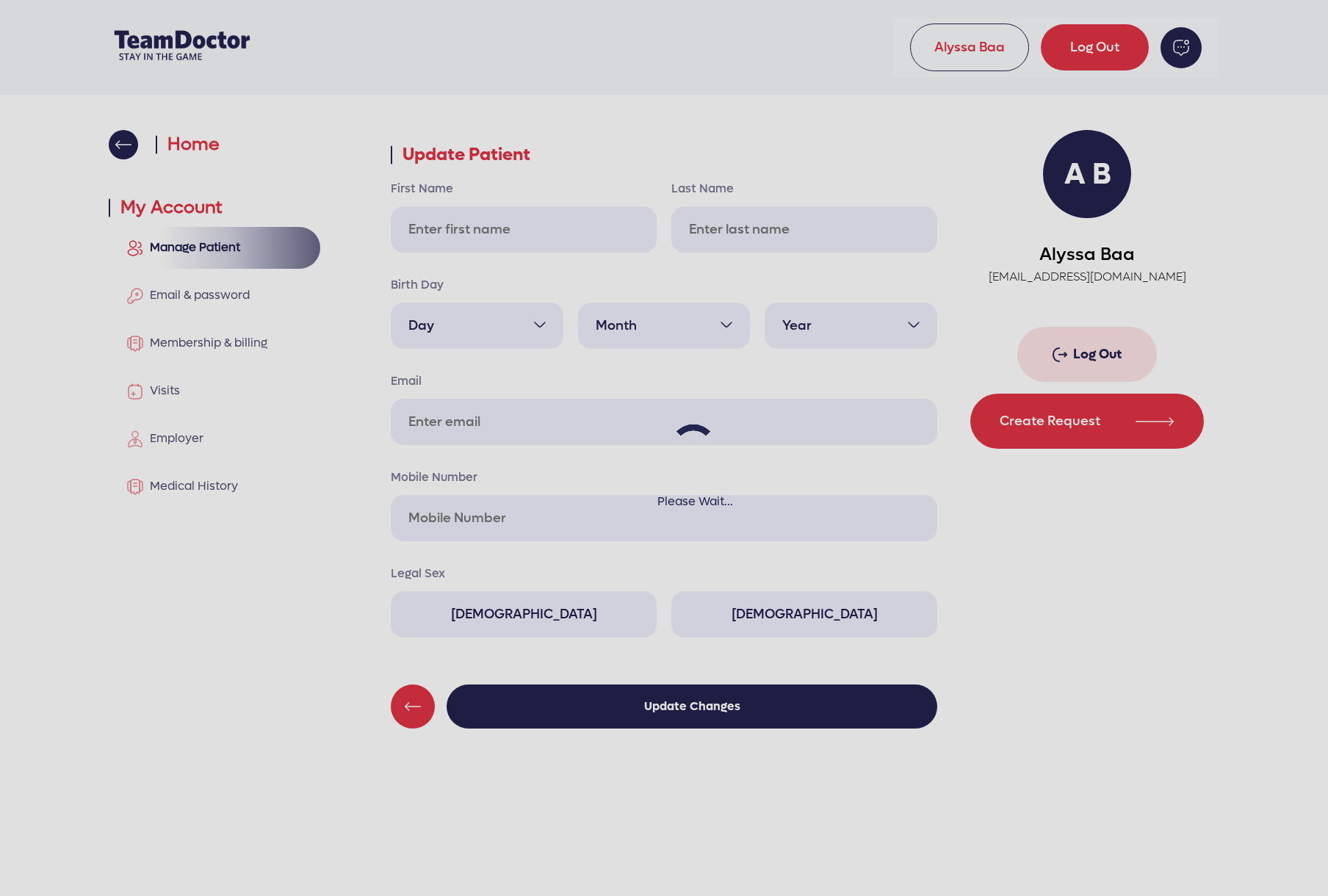
type input "[EMAIL_ADDRESS][DOMAIN_NAME]"
type input "3107705512"
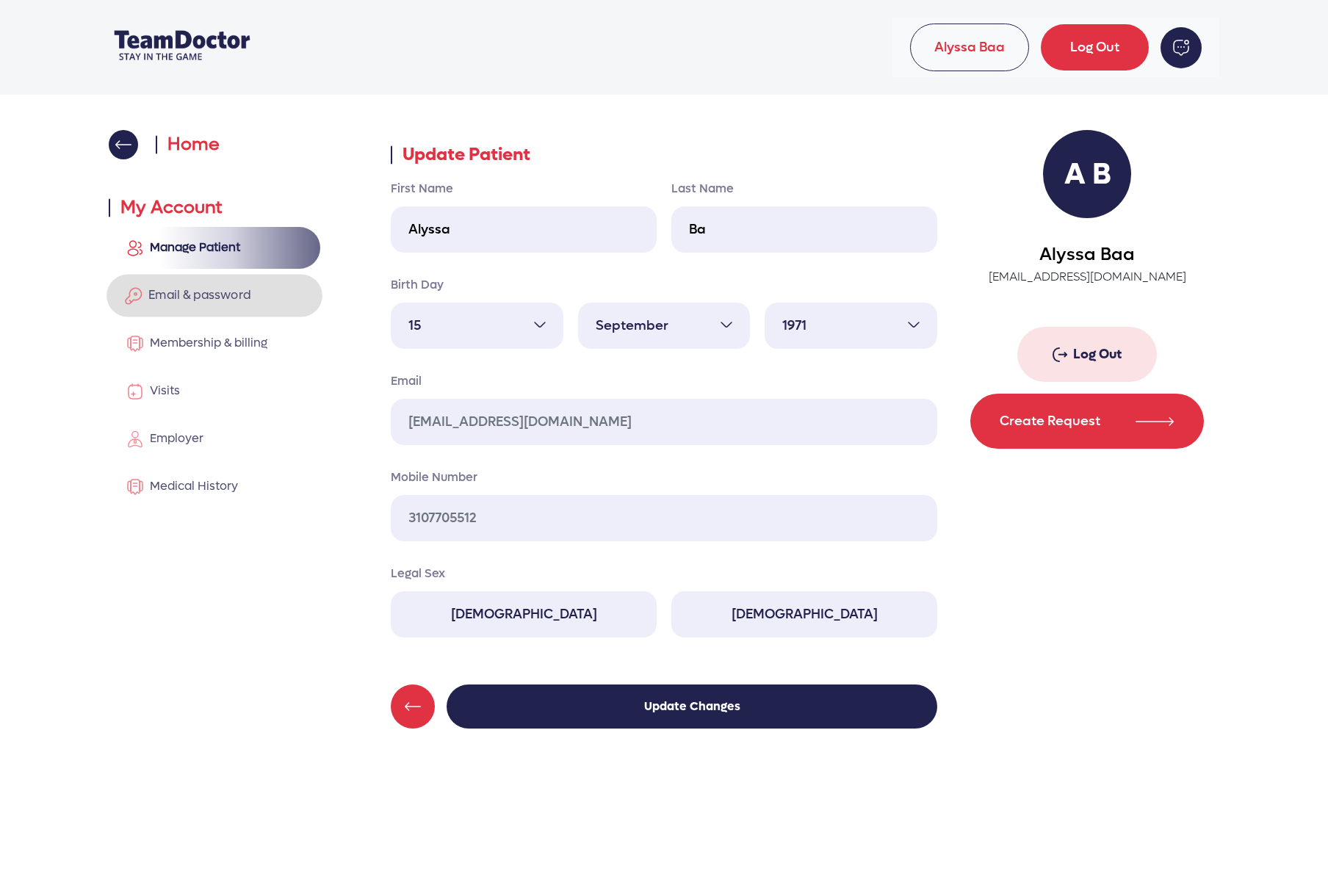
click at [208, 287] on span "Email & password" at bounding box center [196, 294] width 108 height 15
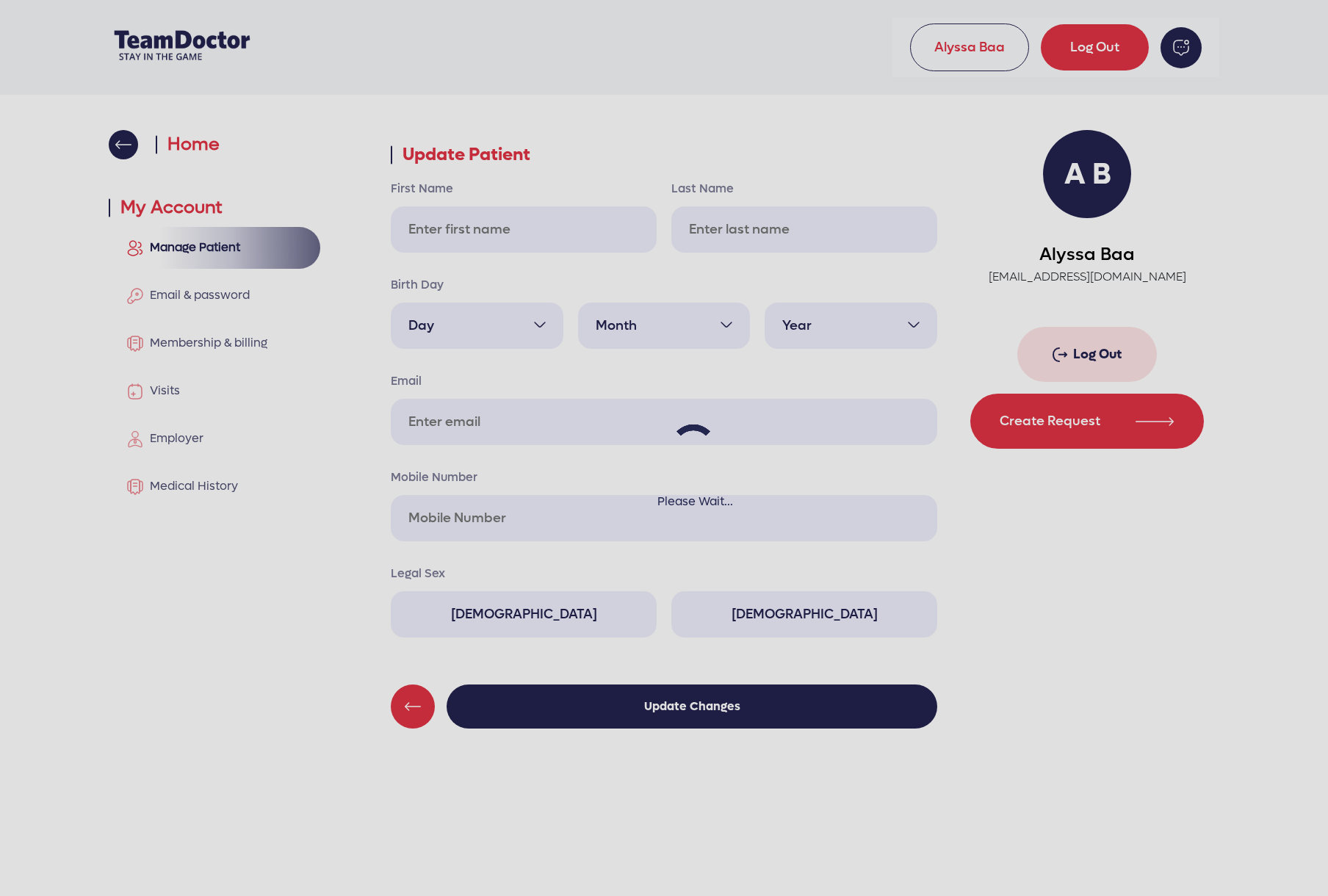
type input "Alyssa"
type input "Ba"
select select "15"
select select "9"
select select "1971"
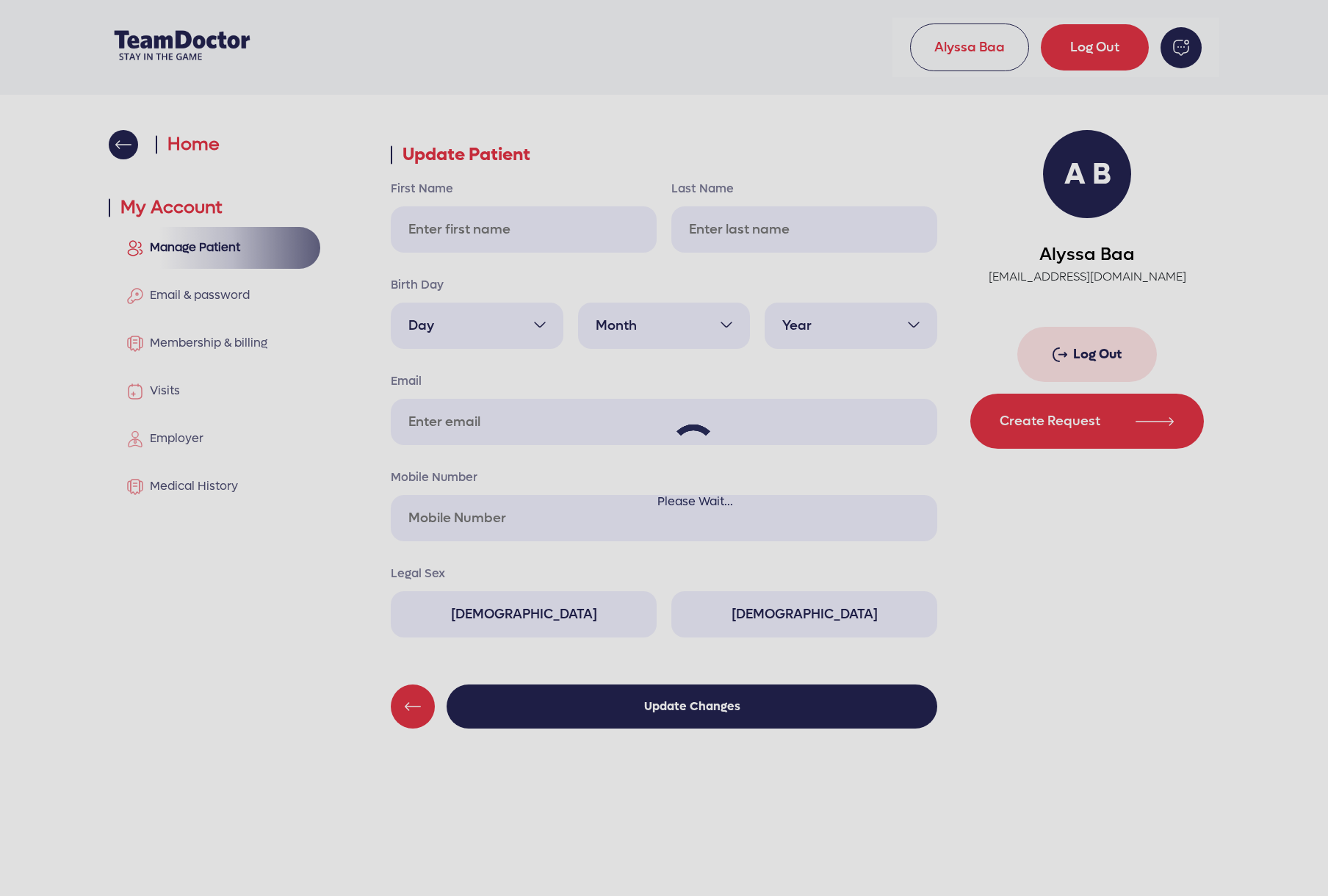
type input "[EMAIL_ADDRESS][DOMAIN_NAME]"
type input "3107705512"
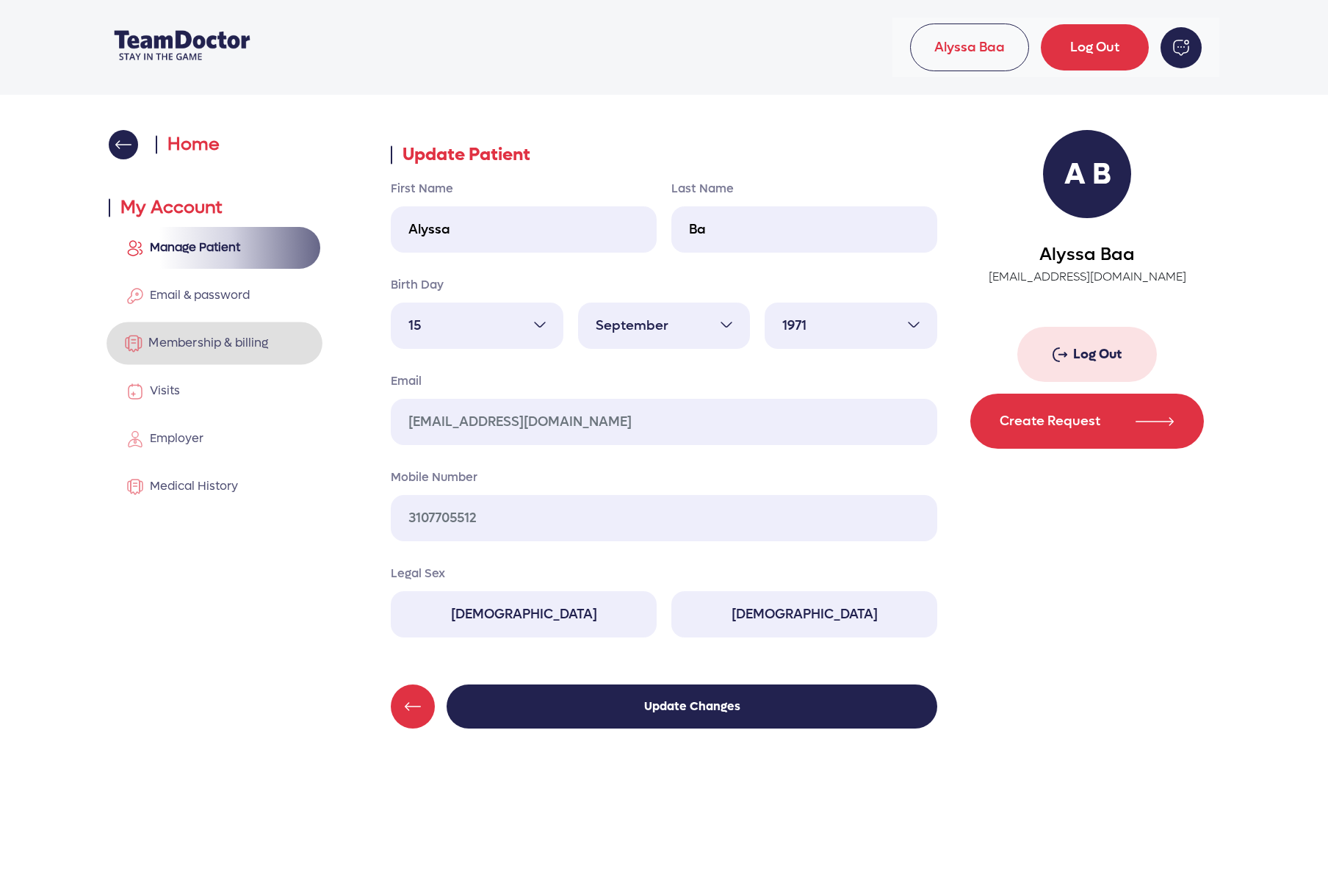
click at [200, 322] on link "Membership & billing" at bounding box center [214, 343] width 216 height 43
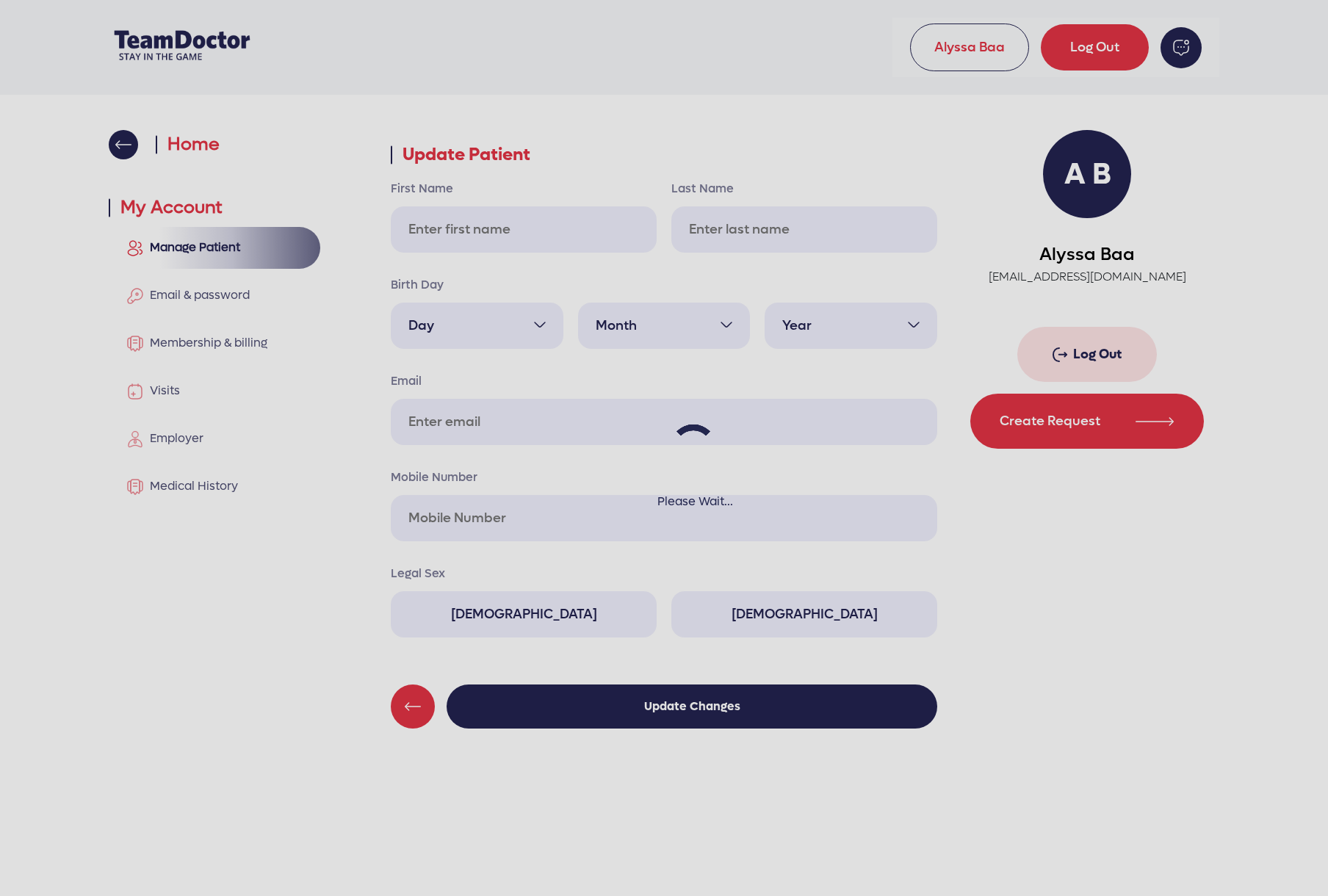
type input "Alyssa"
type input "Ba"
select select "15"
select select "9"
select select "1971"
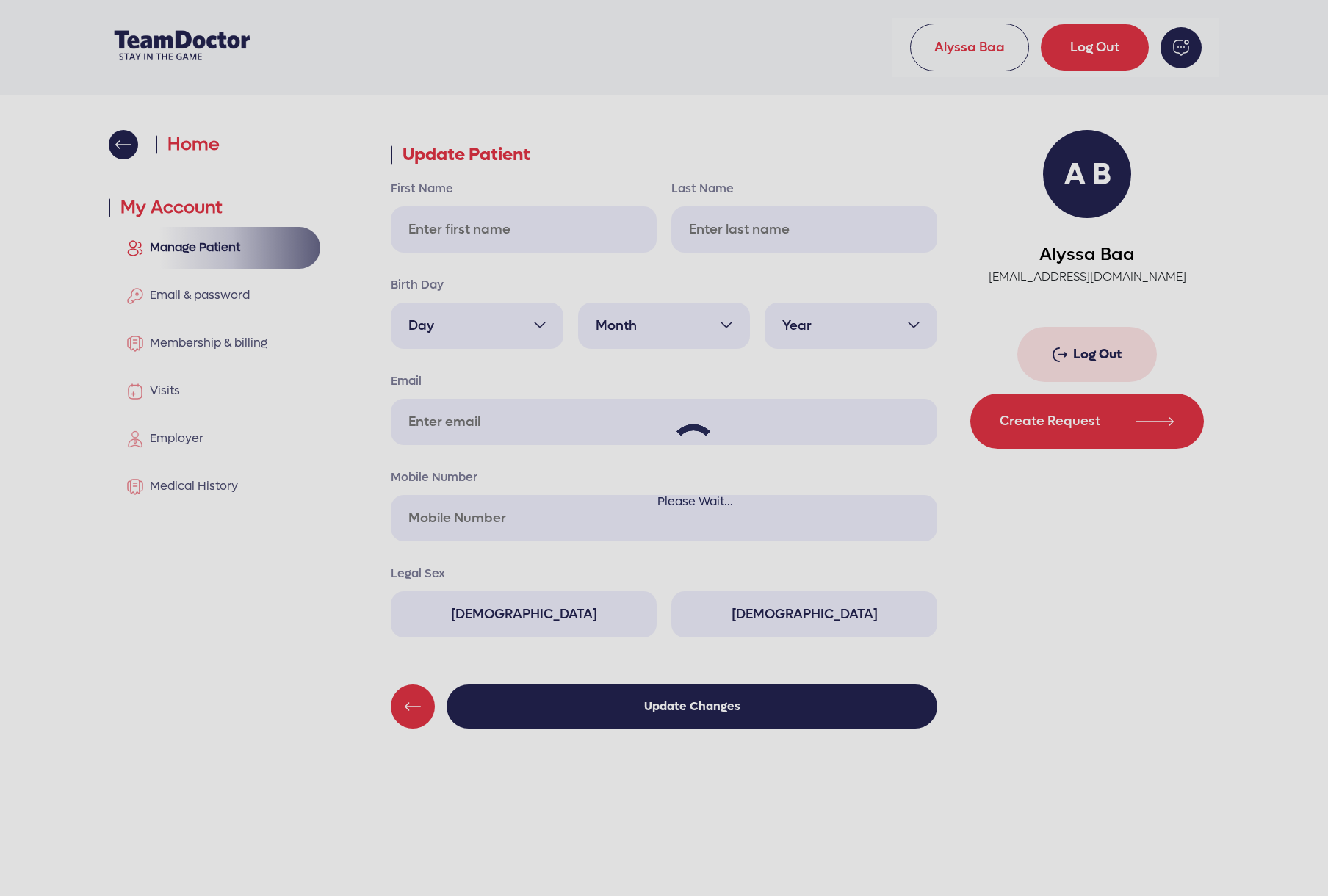
type input "[EMAIL_ADDRESS][DOMAIN_NAME]"
type input "3107705512"
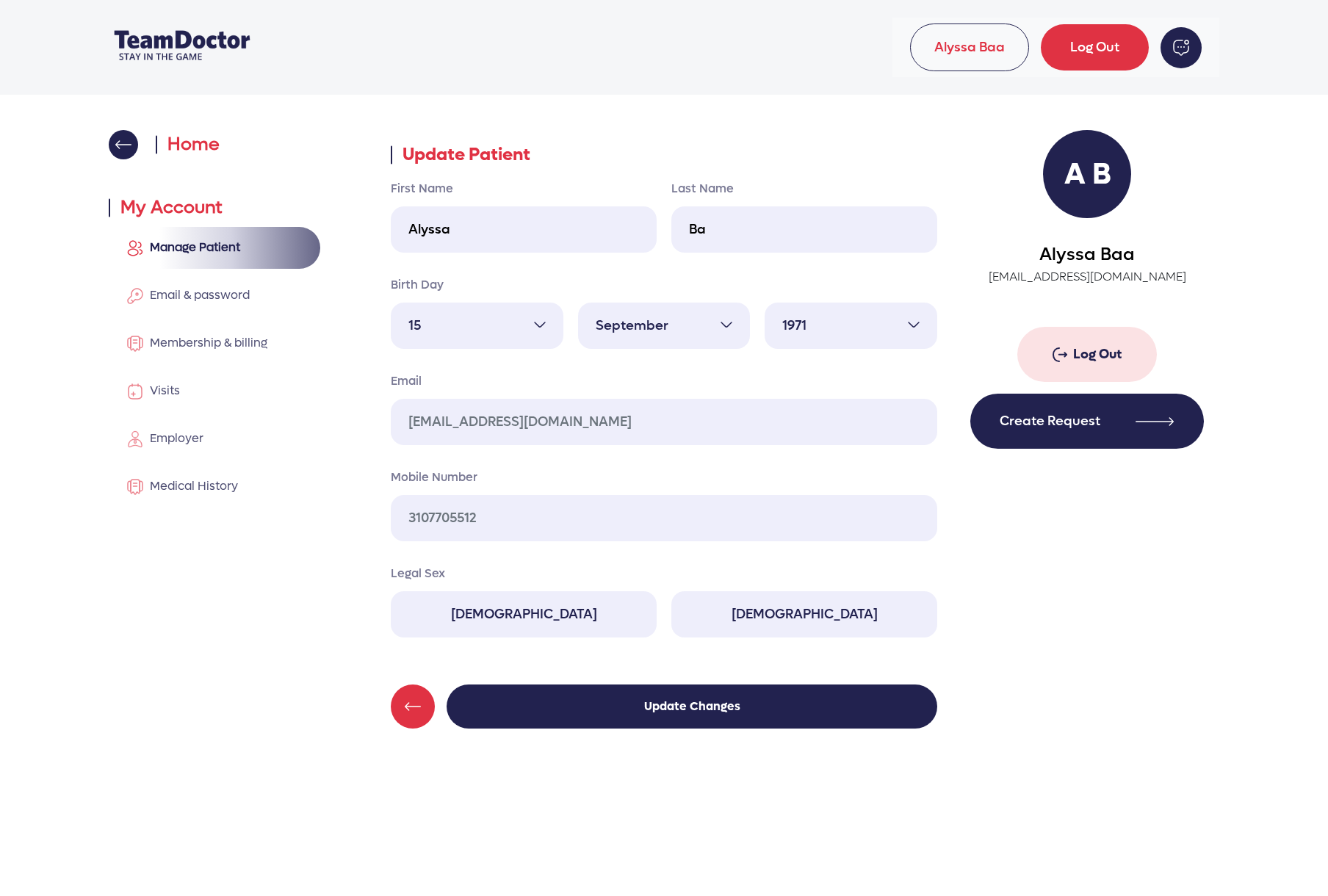
click at [1064, 425] on button "Create Request" at bounding box center [1087, 422] width 233 height 55
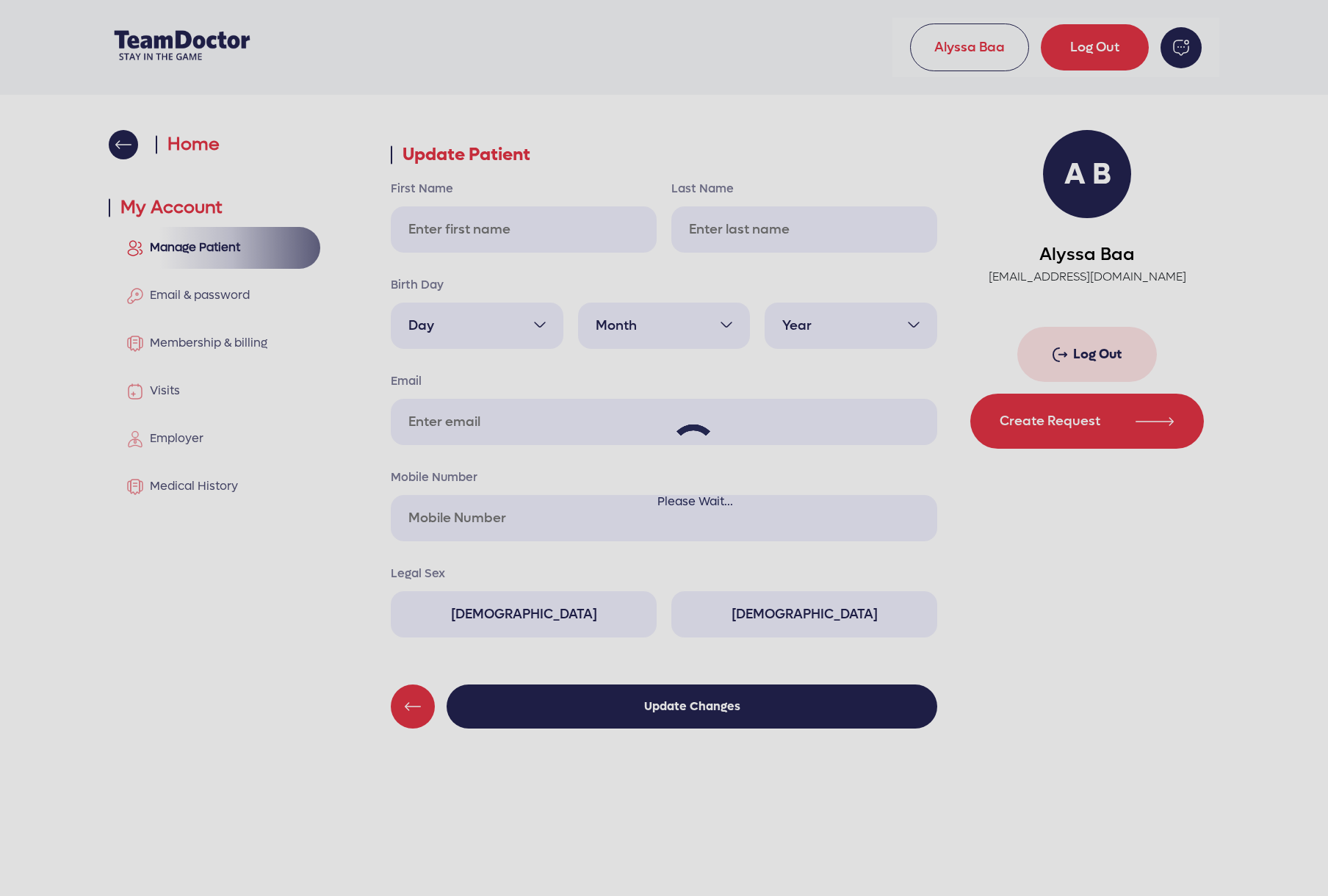
type input "Alyssa"
type input "Ba"
select select "15"
select select "9"
select select "1971"
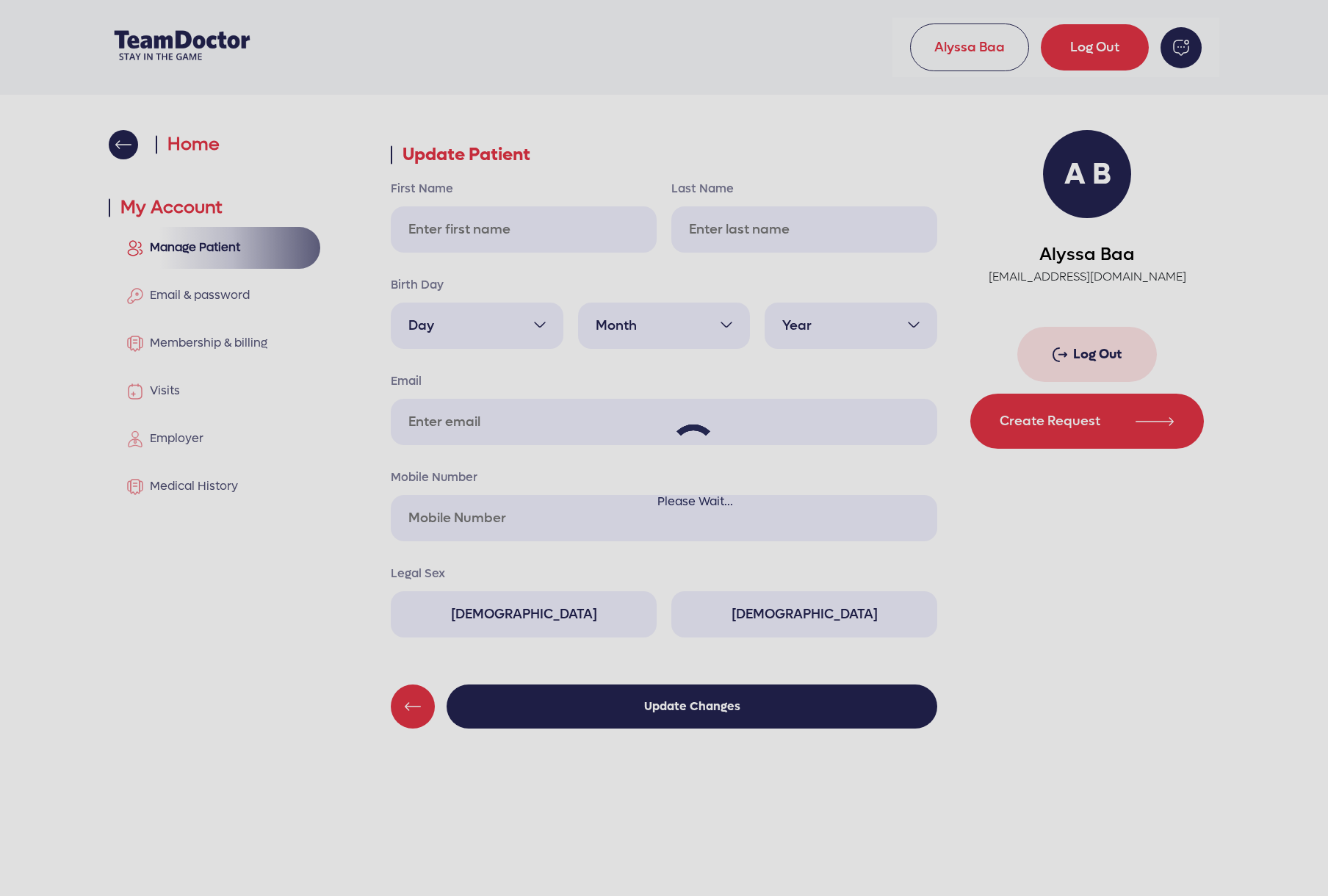
type input "[EMAIL_ADDRESS][DOMAIN_NAME]"
type input "3107705512"
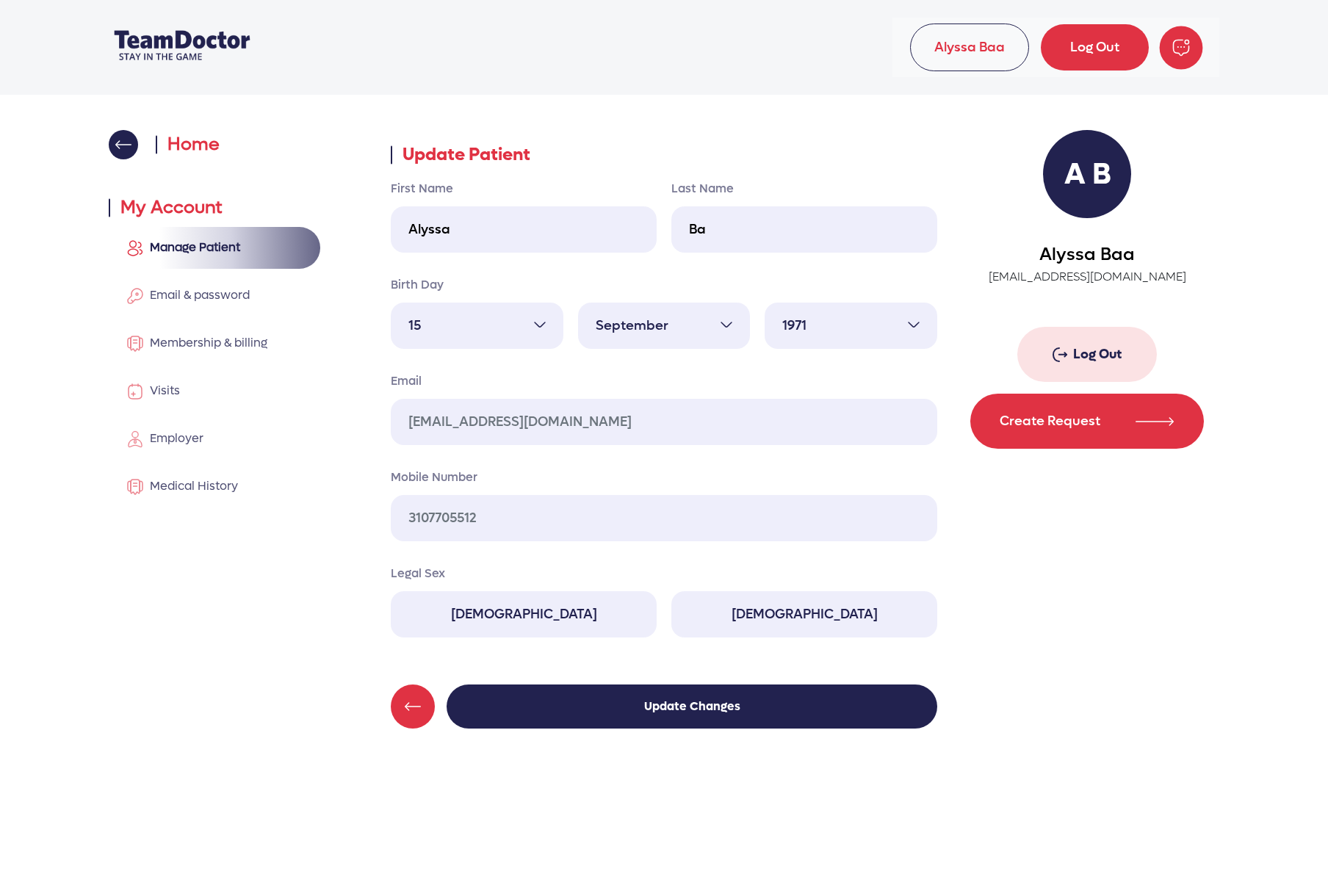
click at [1186, 55] on img "button" at bounding box center [1182, 48] width 44 height 44
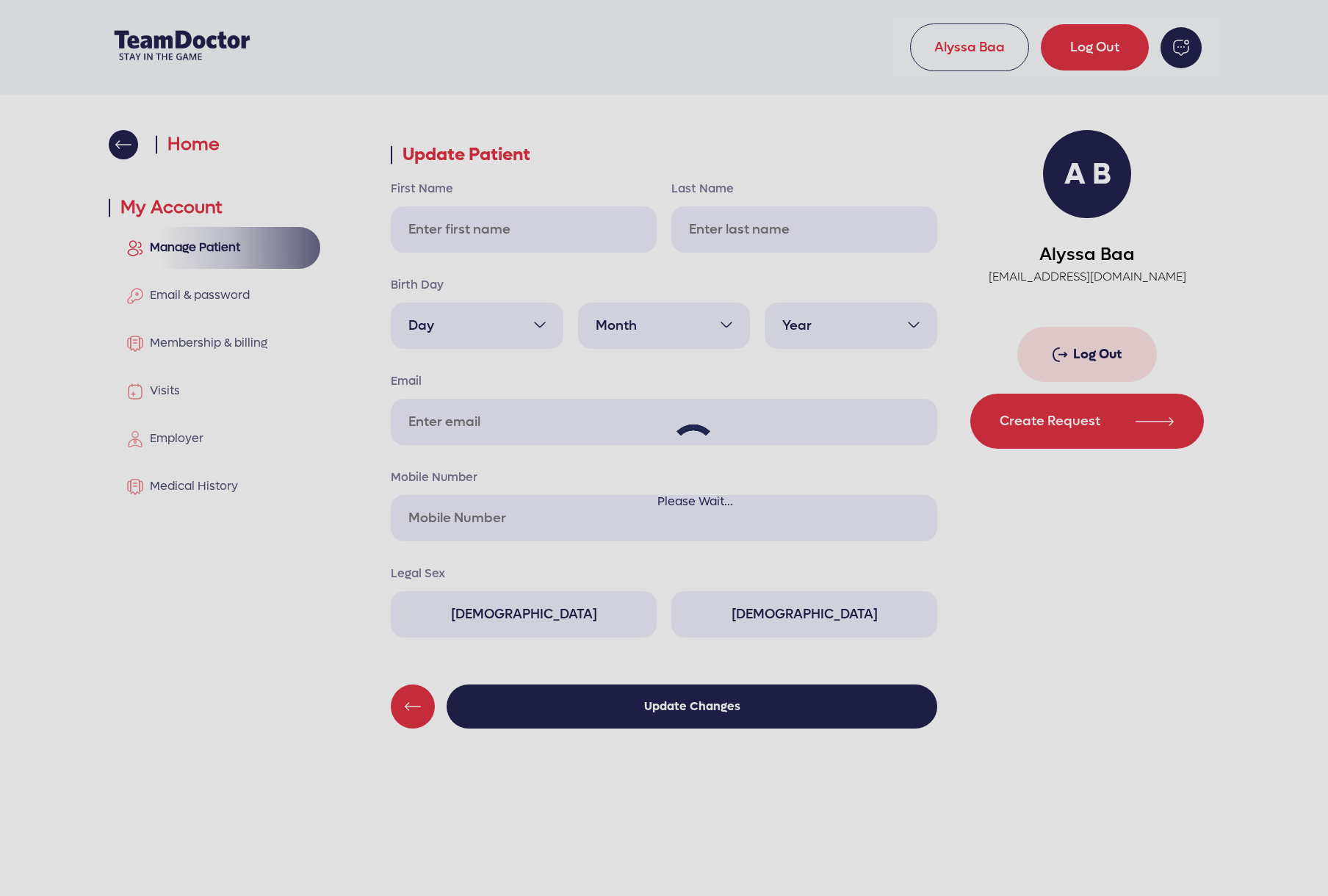
type input "Alyssa"
type input "Ba"
select select "15"
select select "9"
select select "1971"
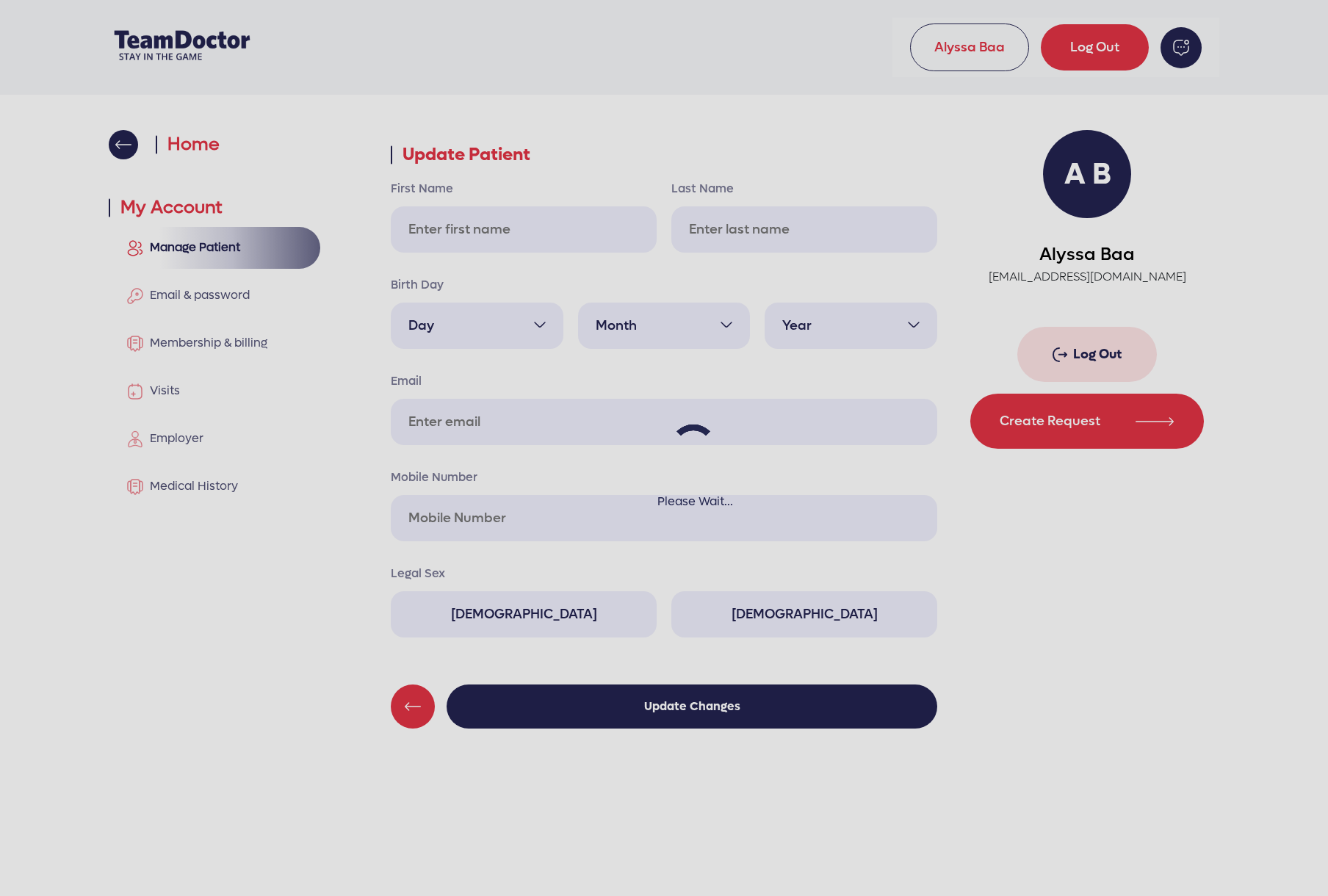
type input "[EMAIL_ADDRESS][DOMAIN_NAME]"
type input "3107705512"
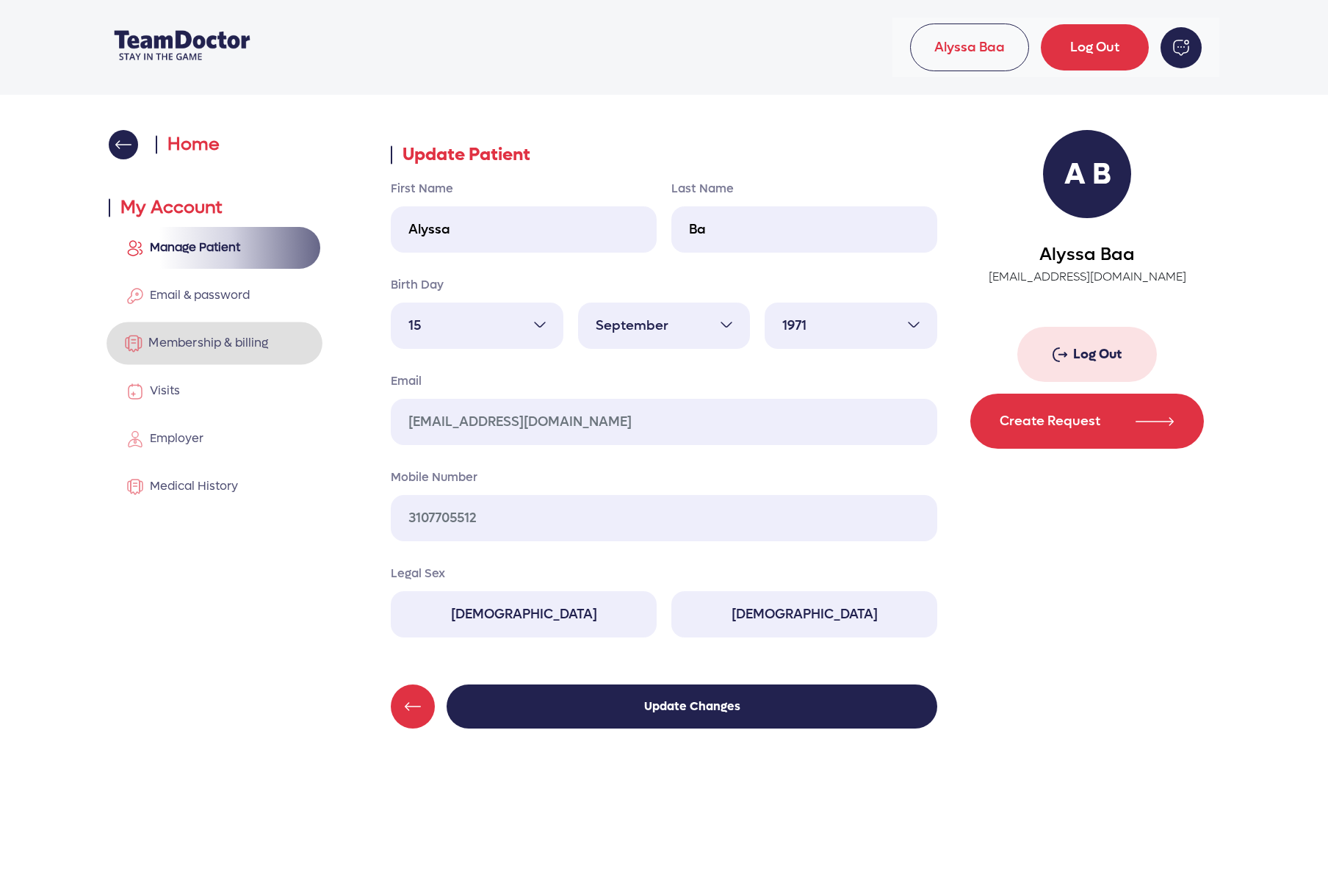
click at [205, 346] on span "Membership & billing" at bounding box center [205, 342] width 126 height 15
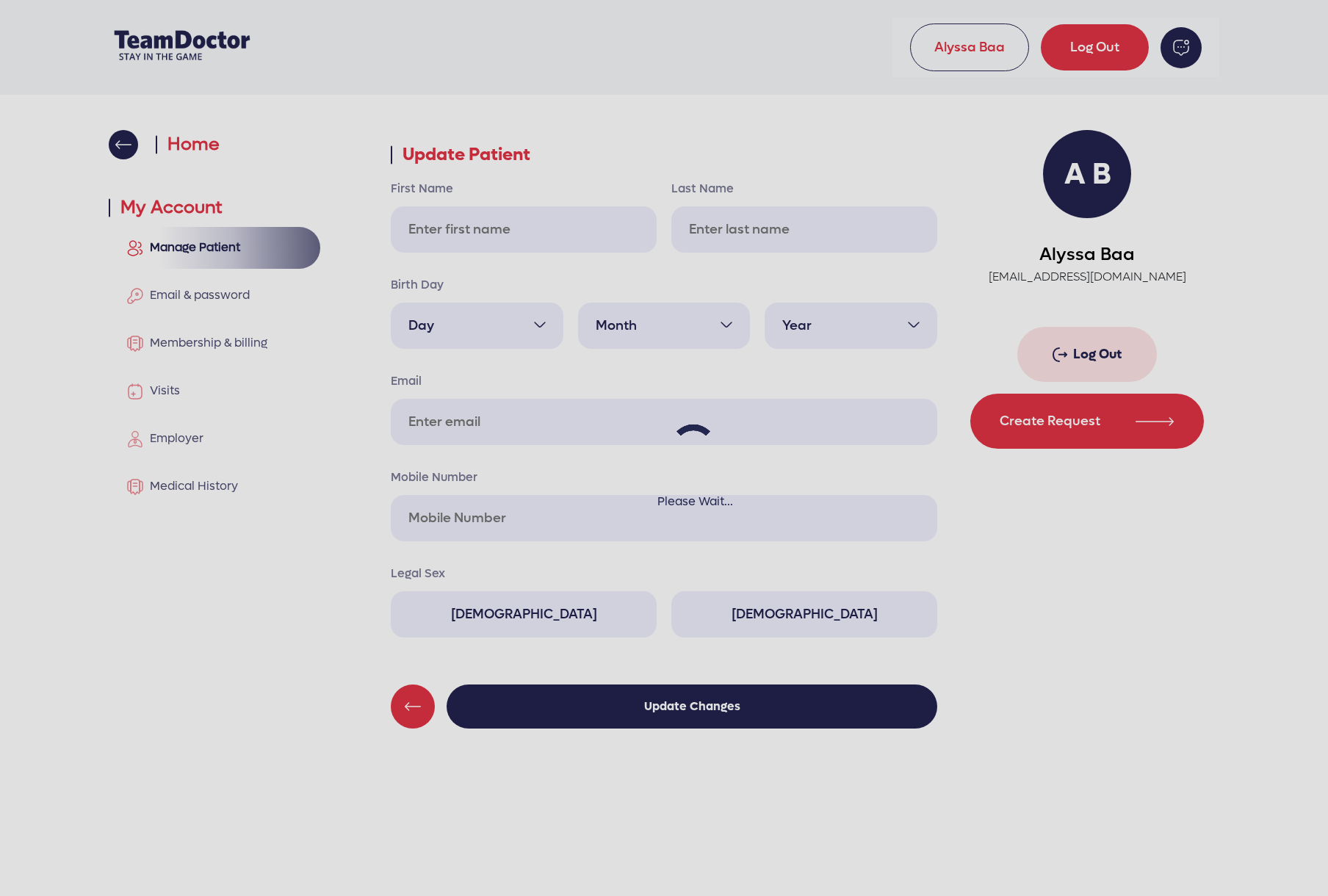
type input "Alyssa"
type input "Ba"
select select "15"
select select "9"
select select "1971"
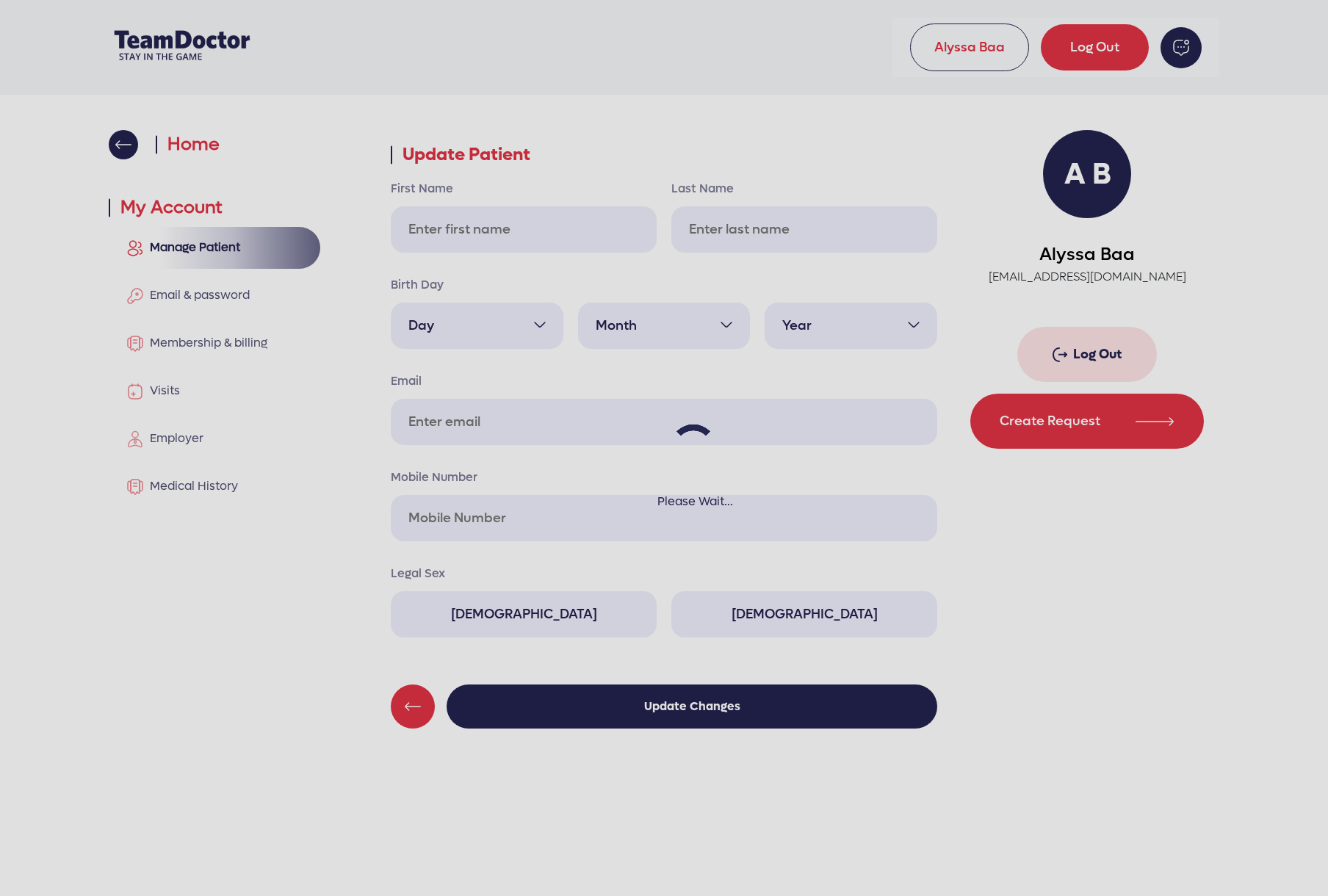
type input "[EMAIL_ADDRESS][DOMAIN_NAME]"
type input "3107705512"
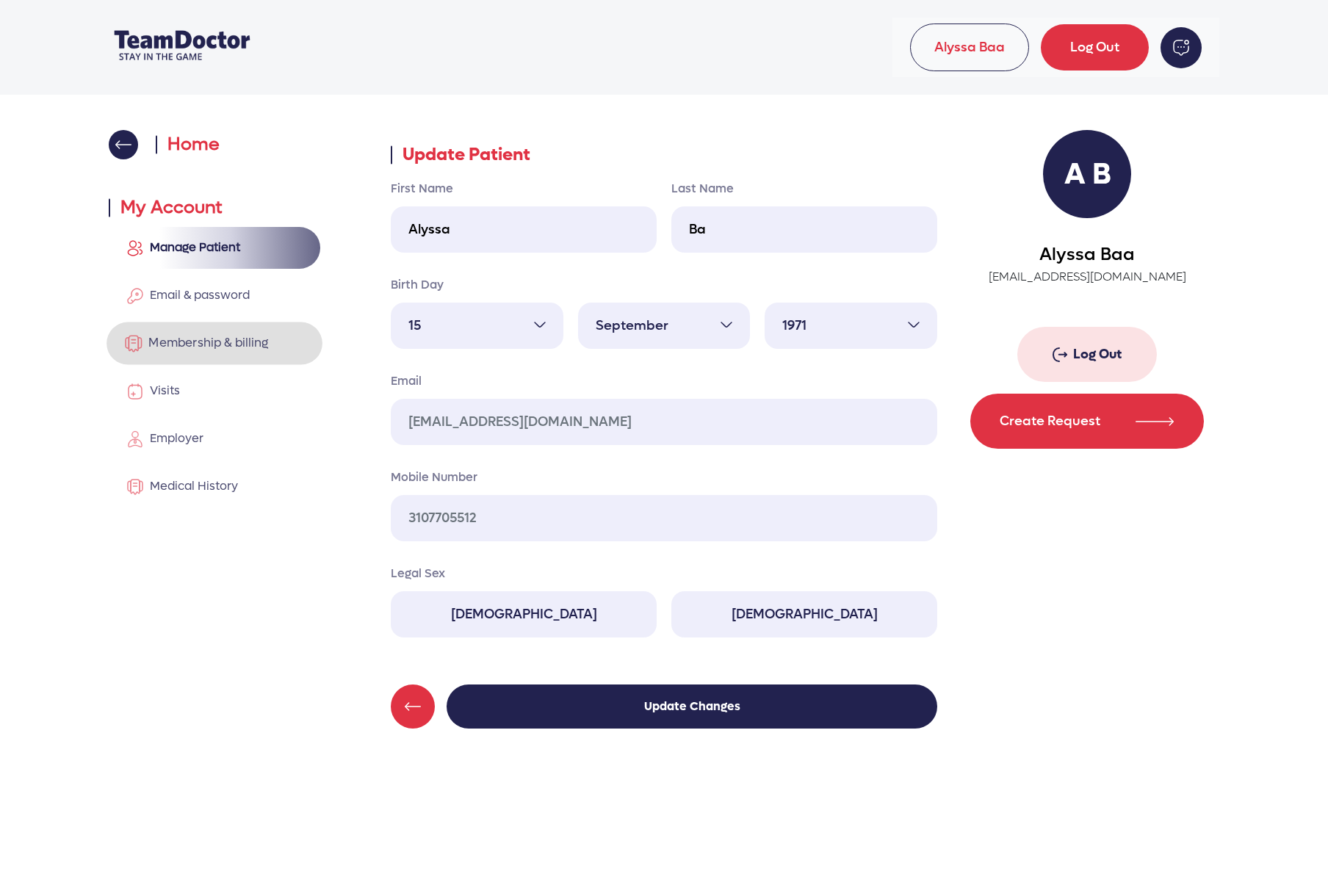
click at [200, 356] on link "Membership & billing" at bounding box center [214, 343] width 216 height 43
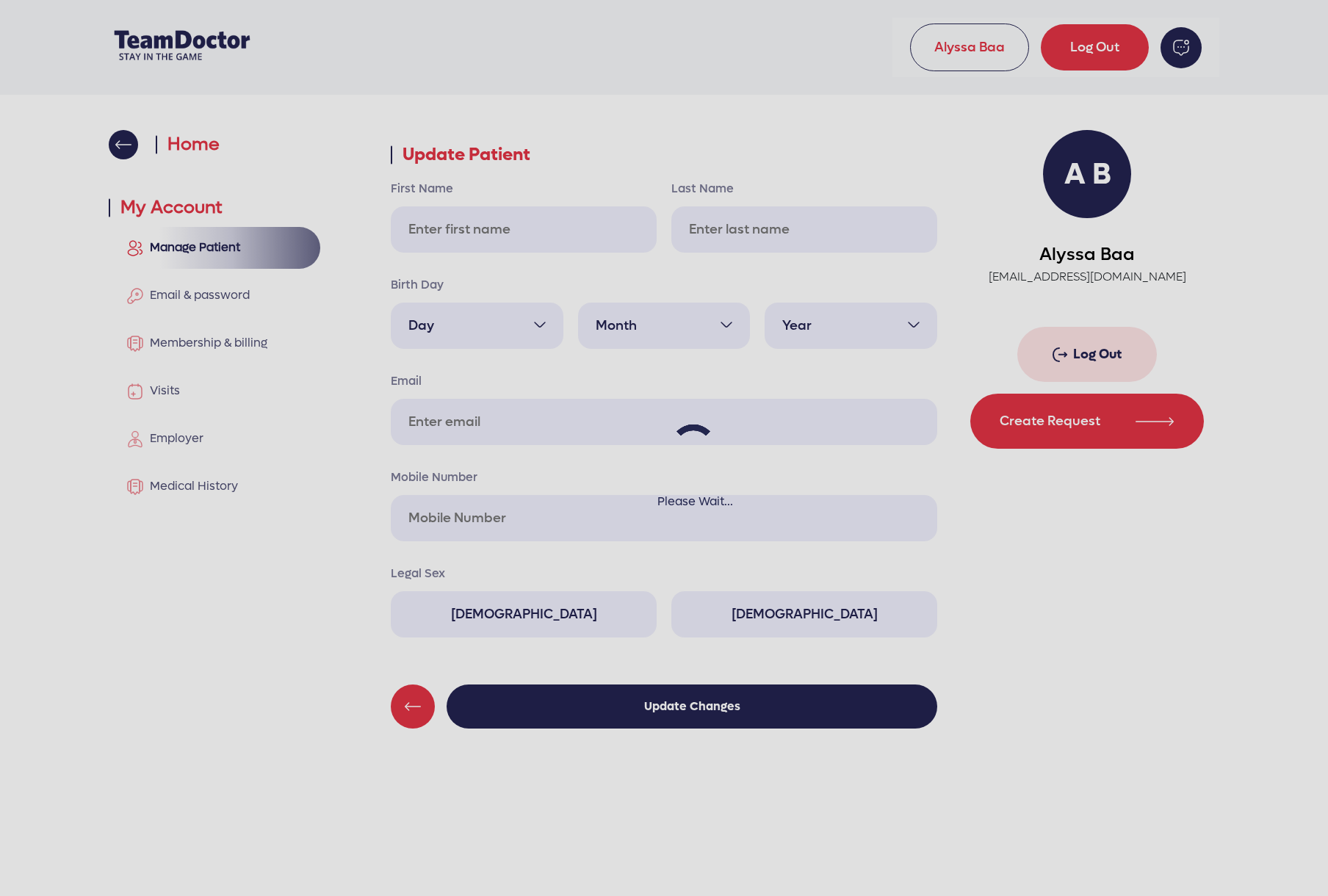
type input "Alyssa"
type input "Ba"
select select "15"
select select "9"
select select "1971"
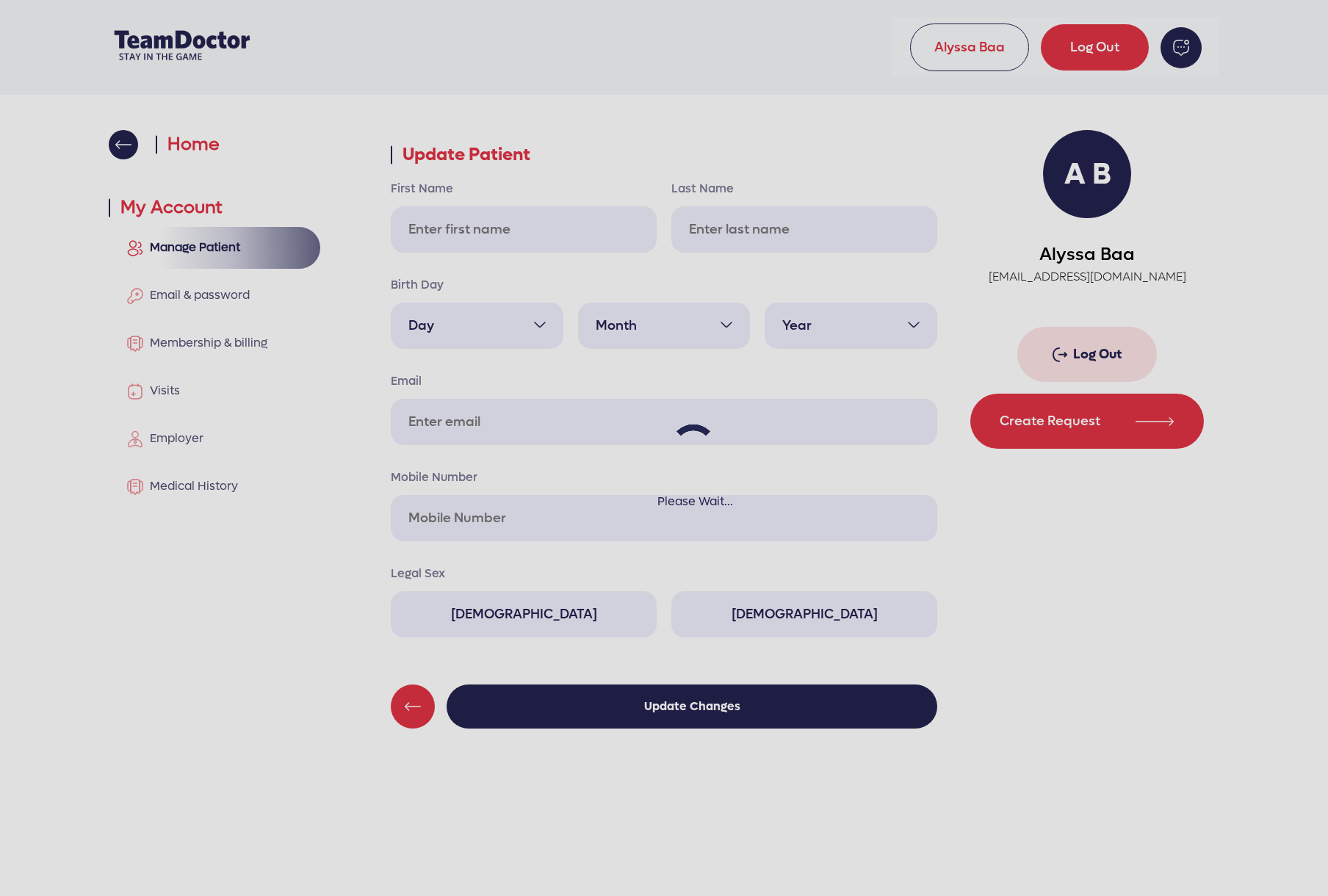
type input "alyssaba3@gmail.com"
type input "3107705512"
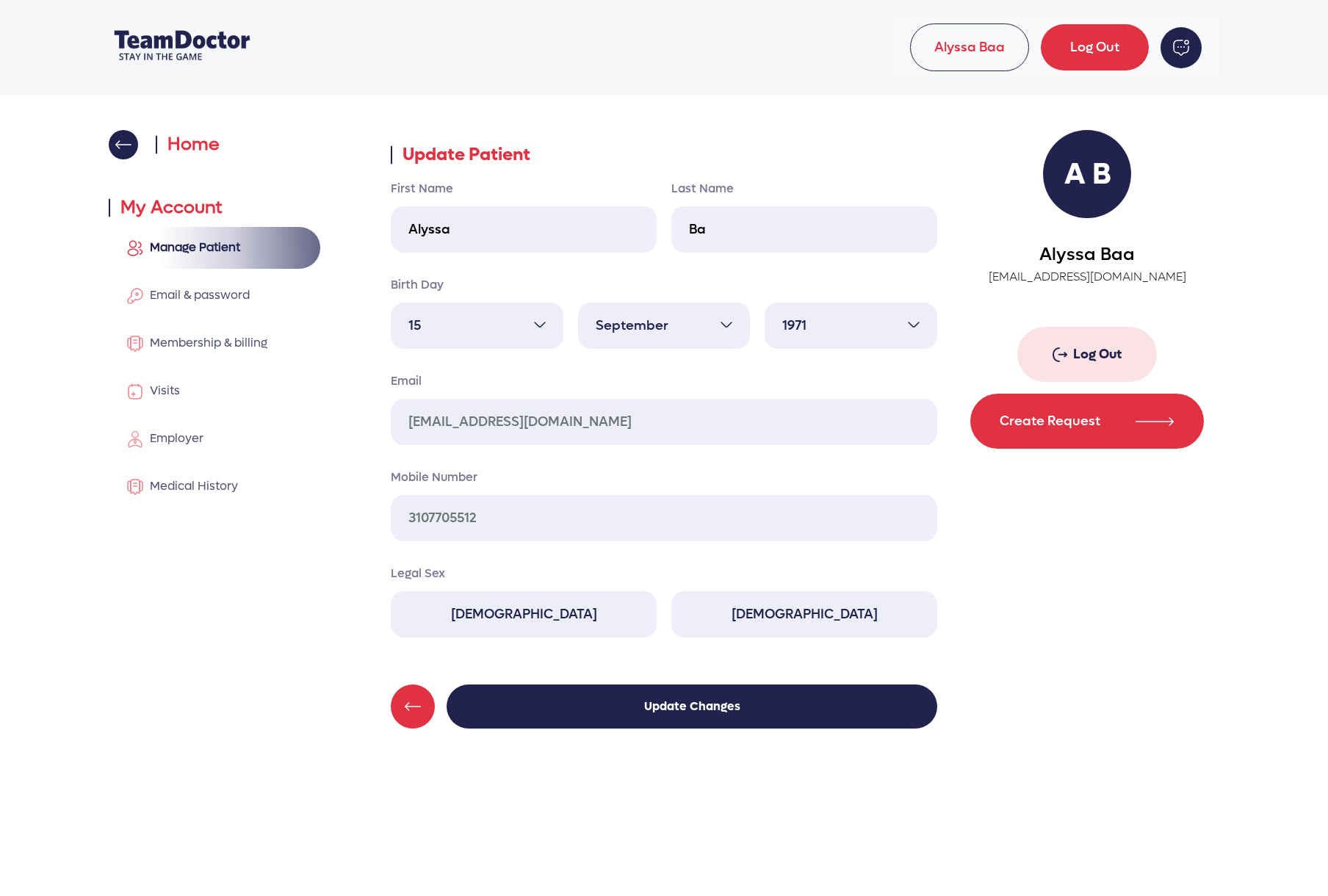
drag, startPoint x: 198, startPoint y: 147, endPoint x: 186, endPoint y: 148, distance: 12.0
click at [198, 147] on p "Home" at bounding box center [187, 145] width 64 height 27
click at [120, 146] on img at bounding box center [124, 145] width 17 height 9
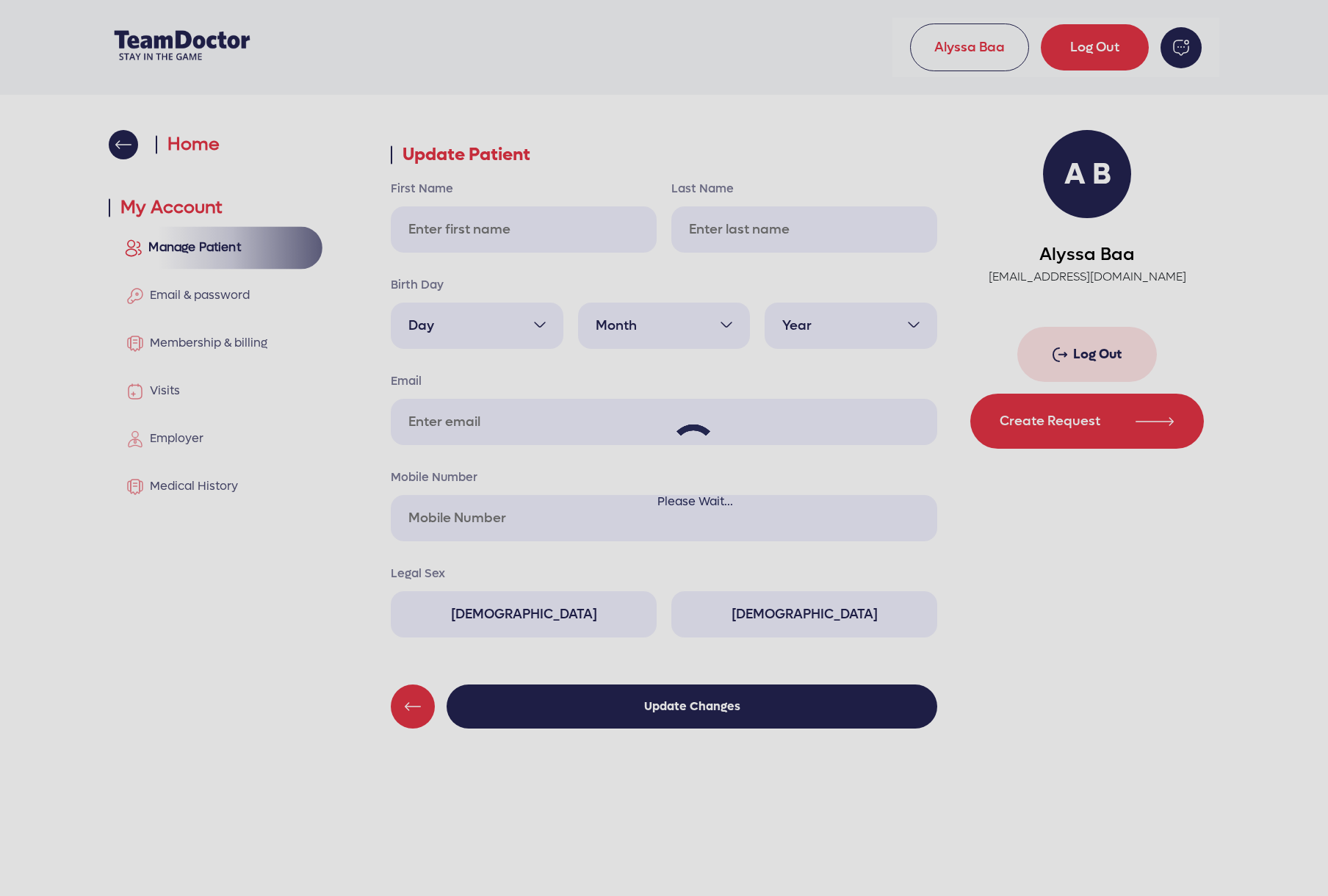
type input "Alyssa"
type input "Ba"
select select "15"
select select "9"
select select "1971"
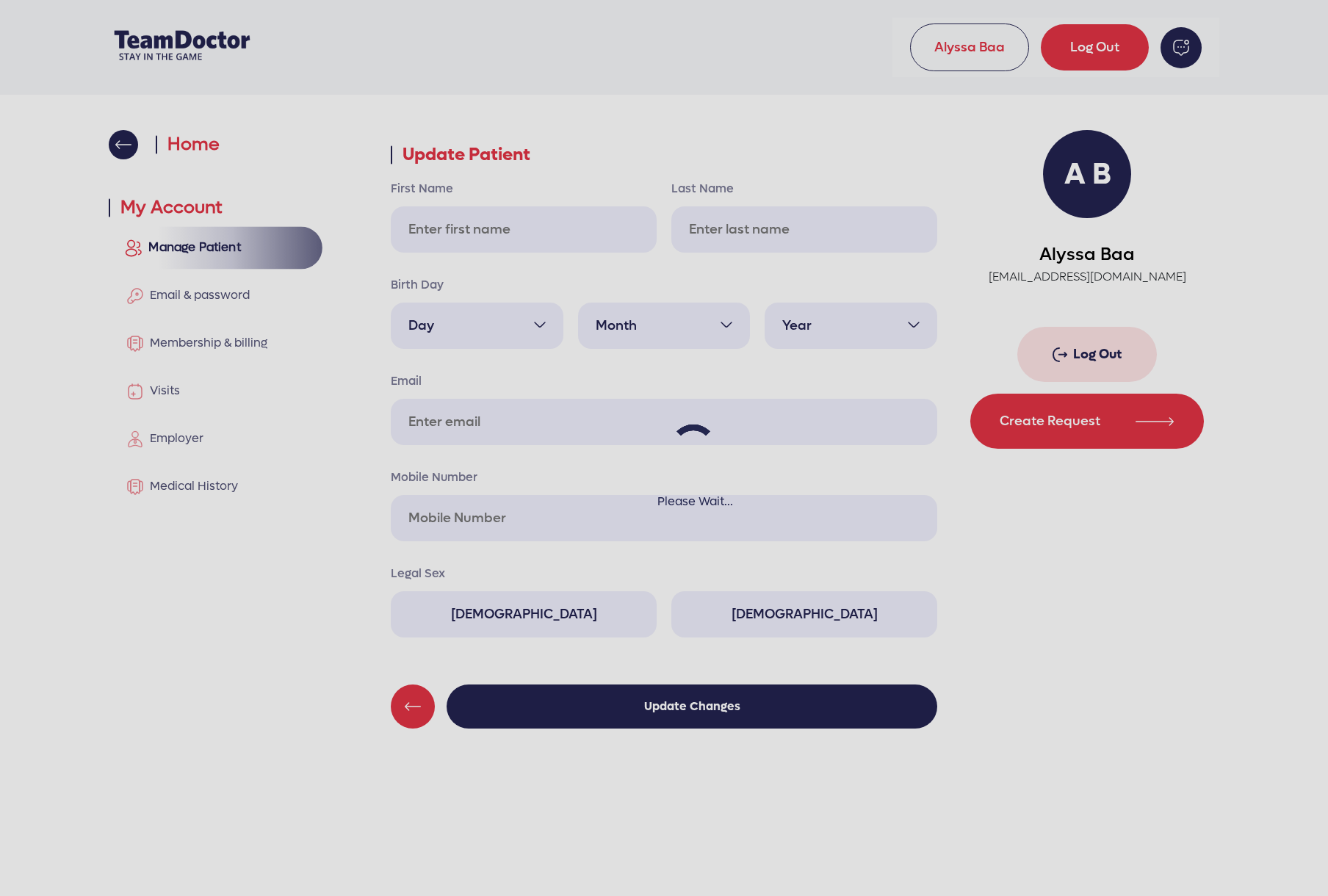
type input "[EMAIL_ADDRESS][DOMAIN_NAME]"
type input "3107705512"
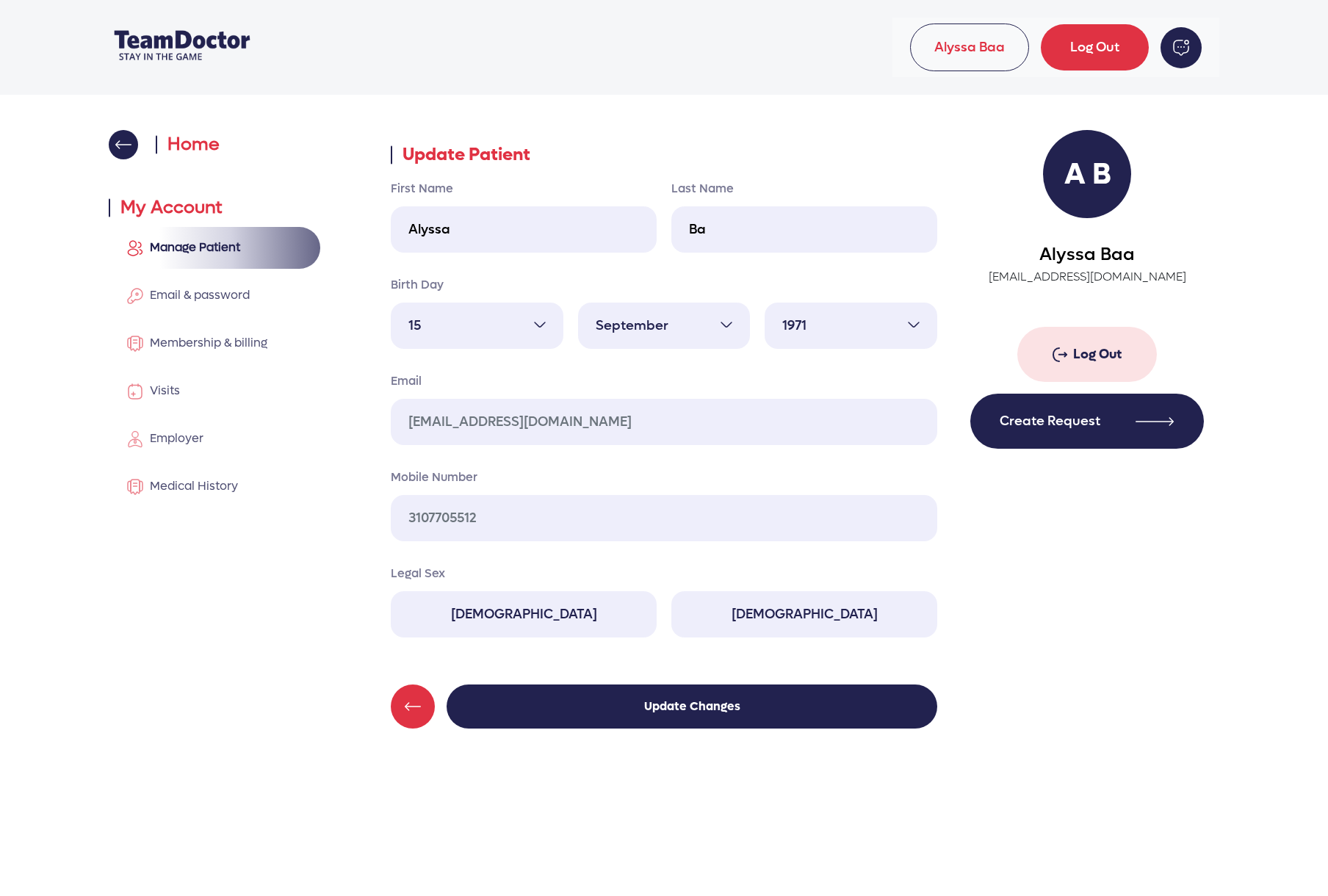
click at [1049, 443] on button "Create Request" at bounding box center [1087, 422] width 233 height 55
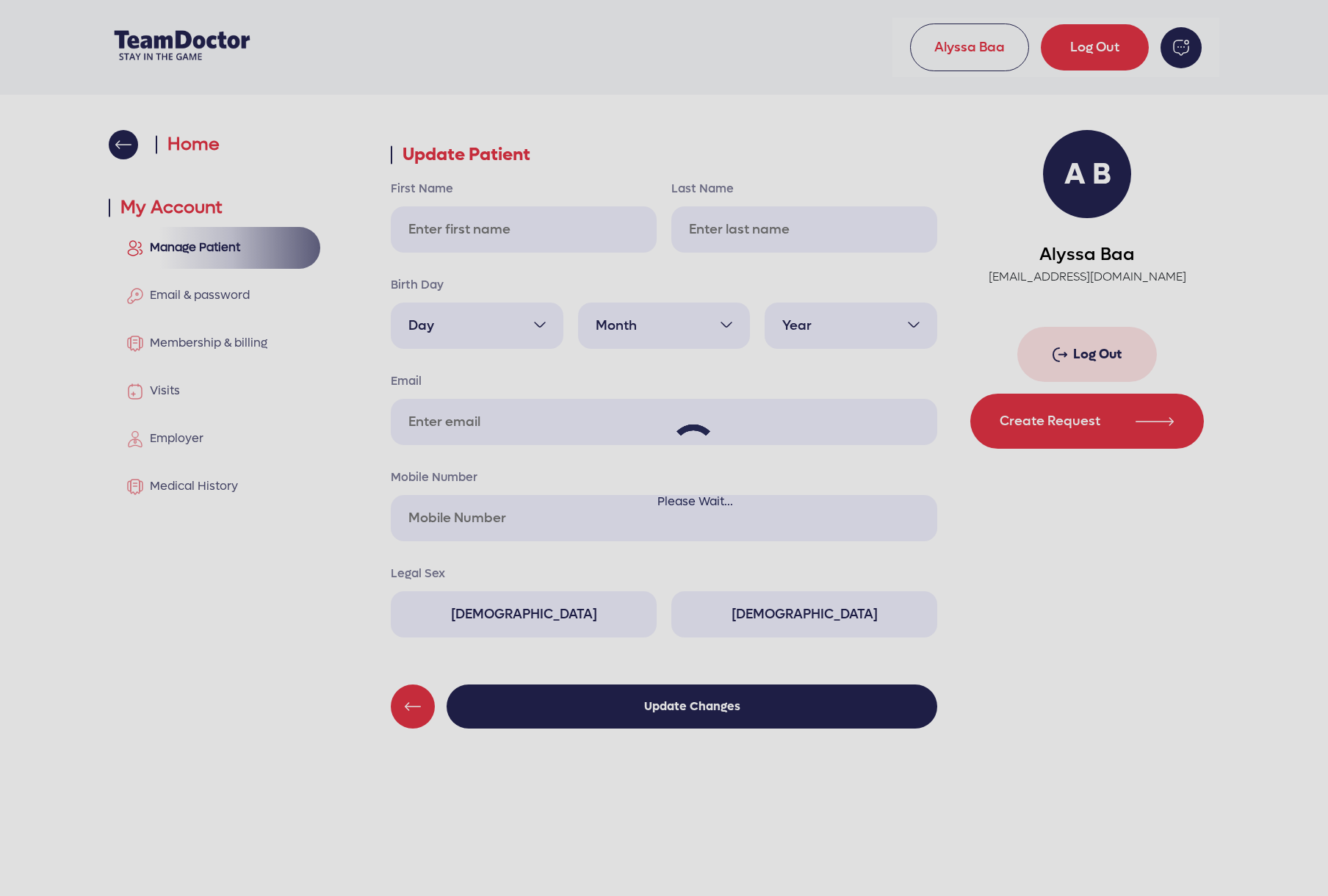
type input "Alyssa"
type input "Ba"
select select "15"
select select "9"
select select "1971"
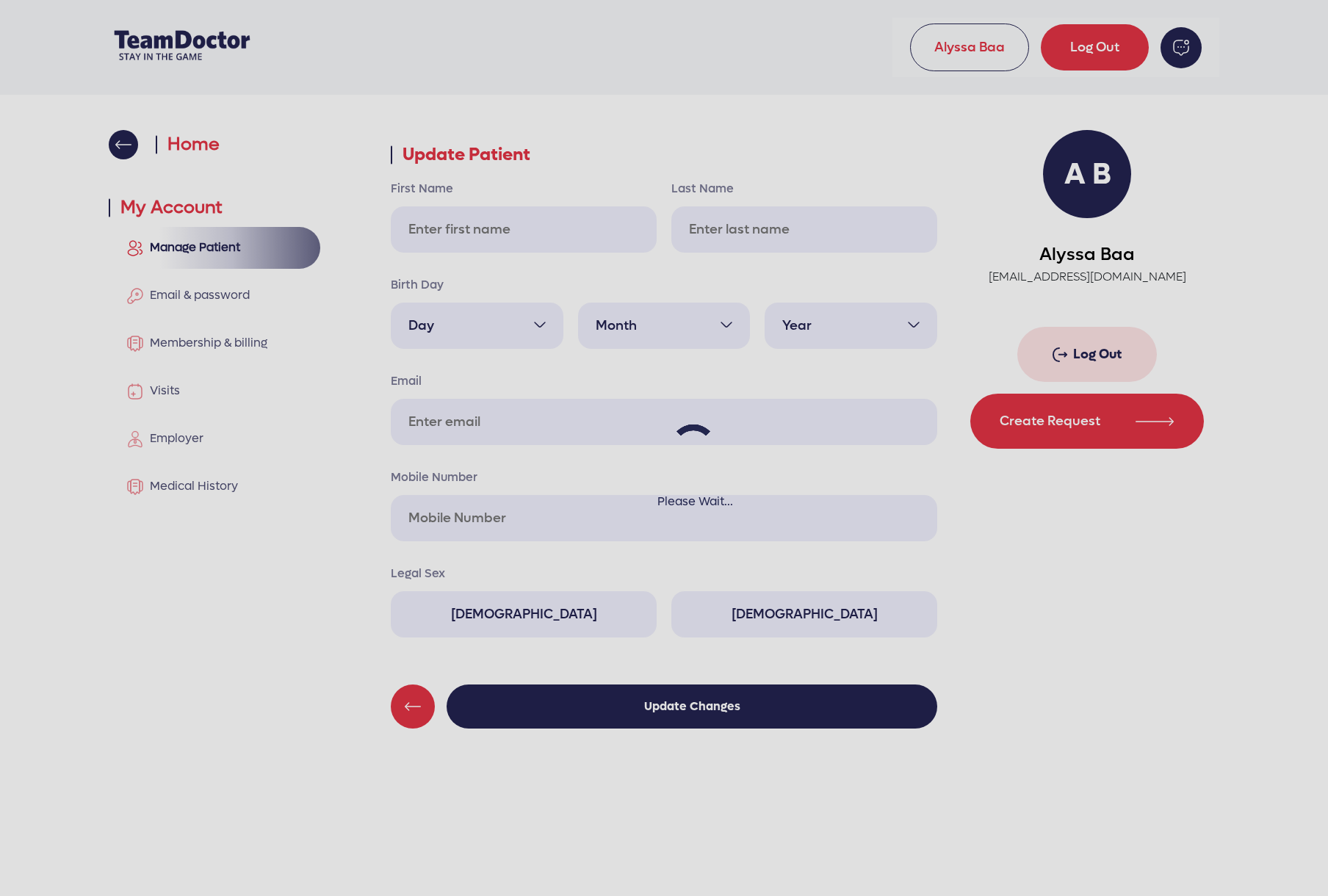
type input "alyssaba3@gmail.com"
type input "3107705512"
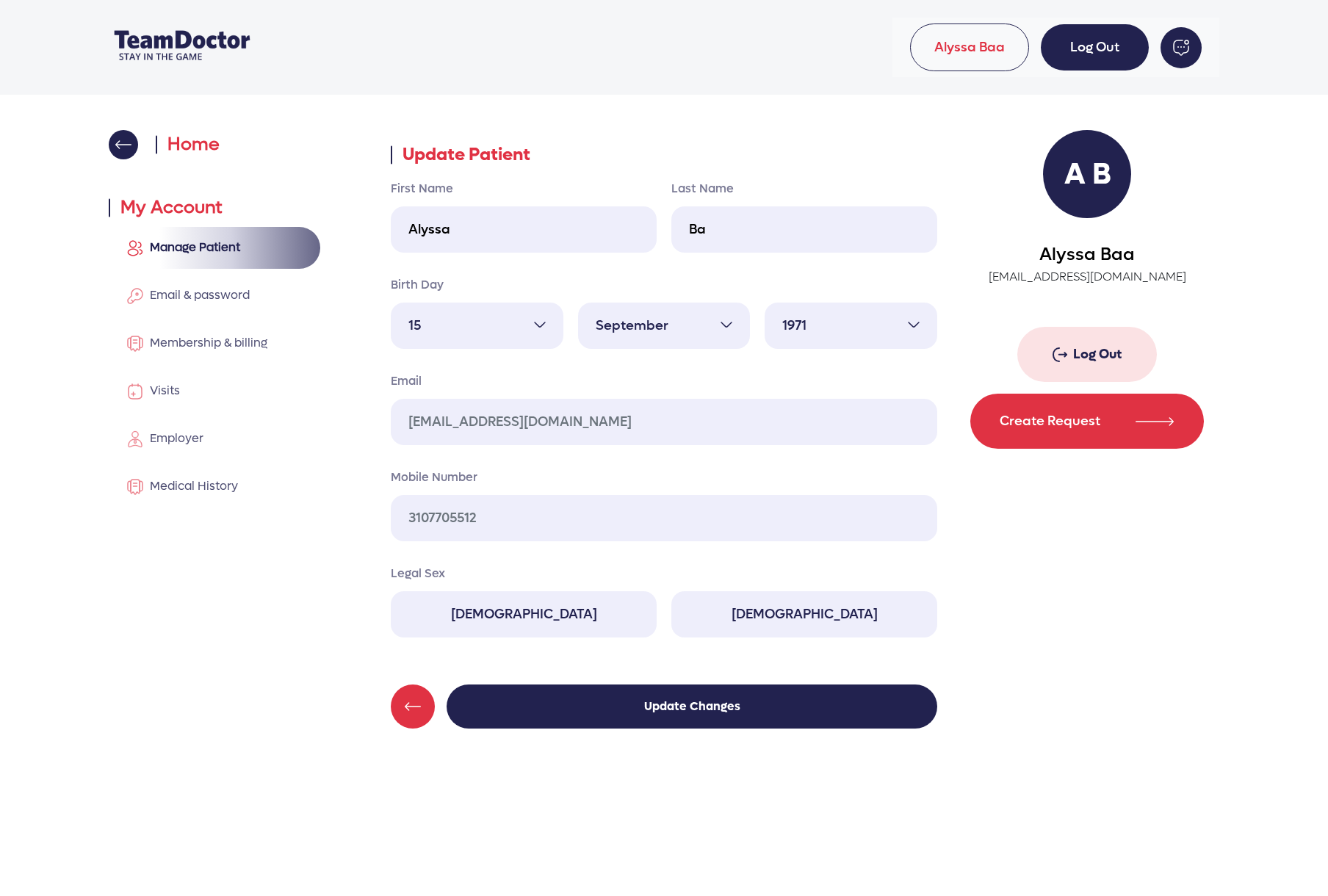
click at [1092, 53] on link "Log Out" at bounding box center [1095, 47] width 108 height 46
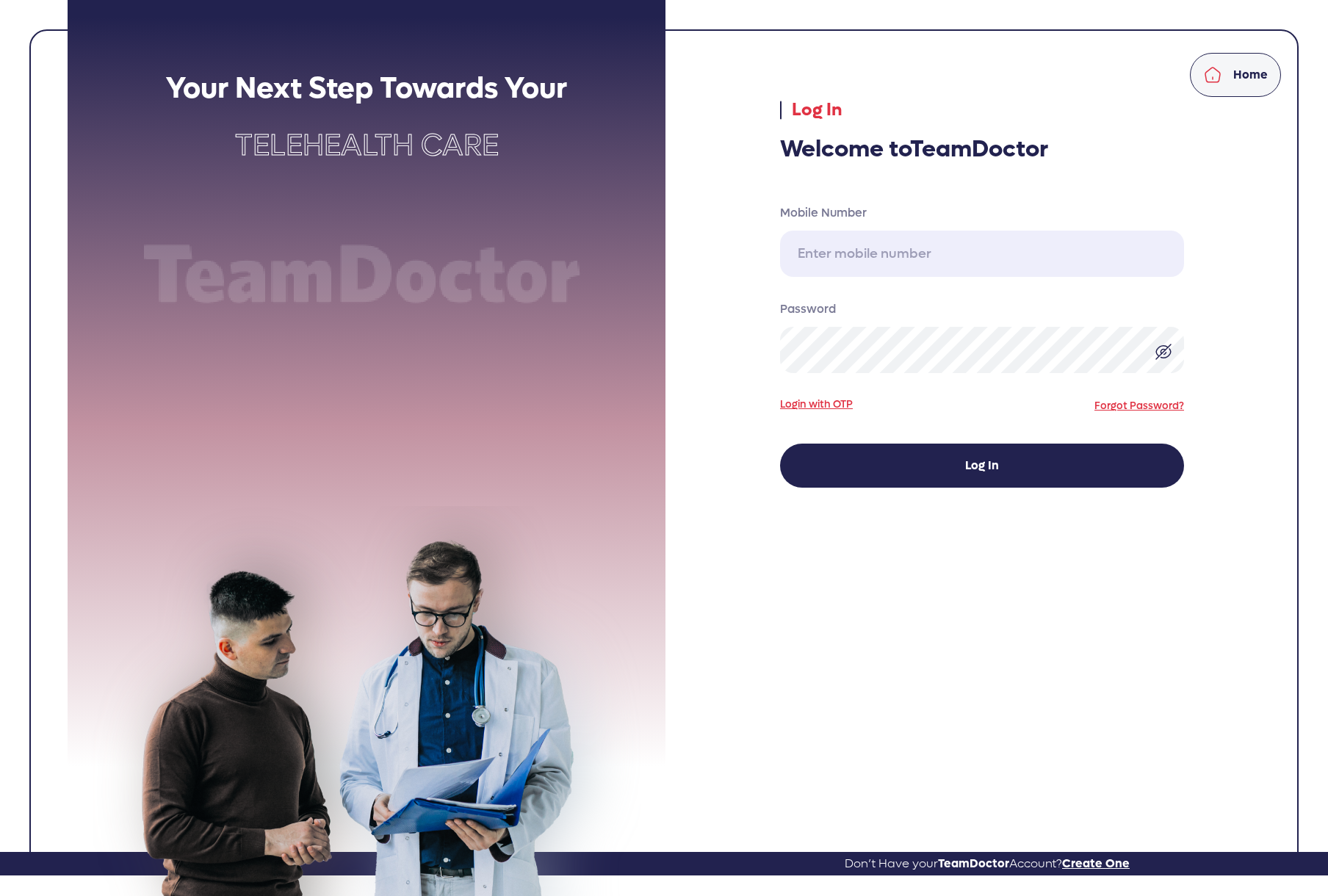
click at [626, 212] on figure at bounding box center [367, 258] width 598 height 111
